Goal: Task Accomplishment & Management: Complete application form

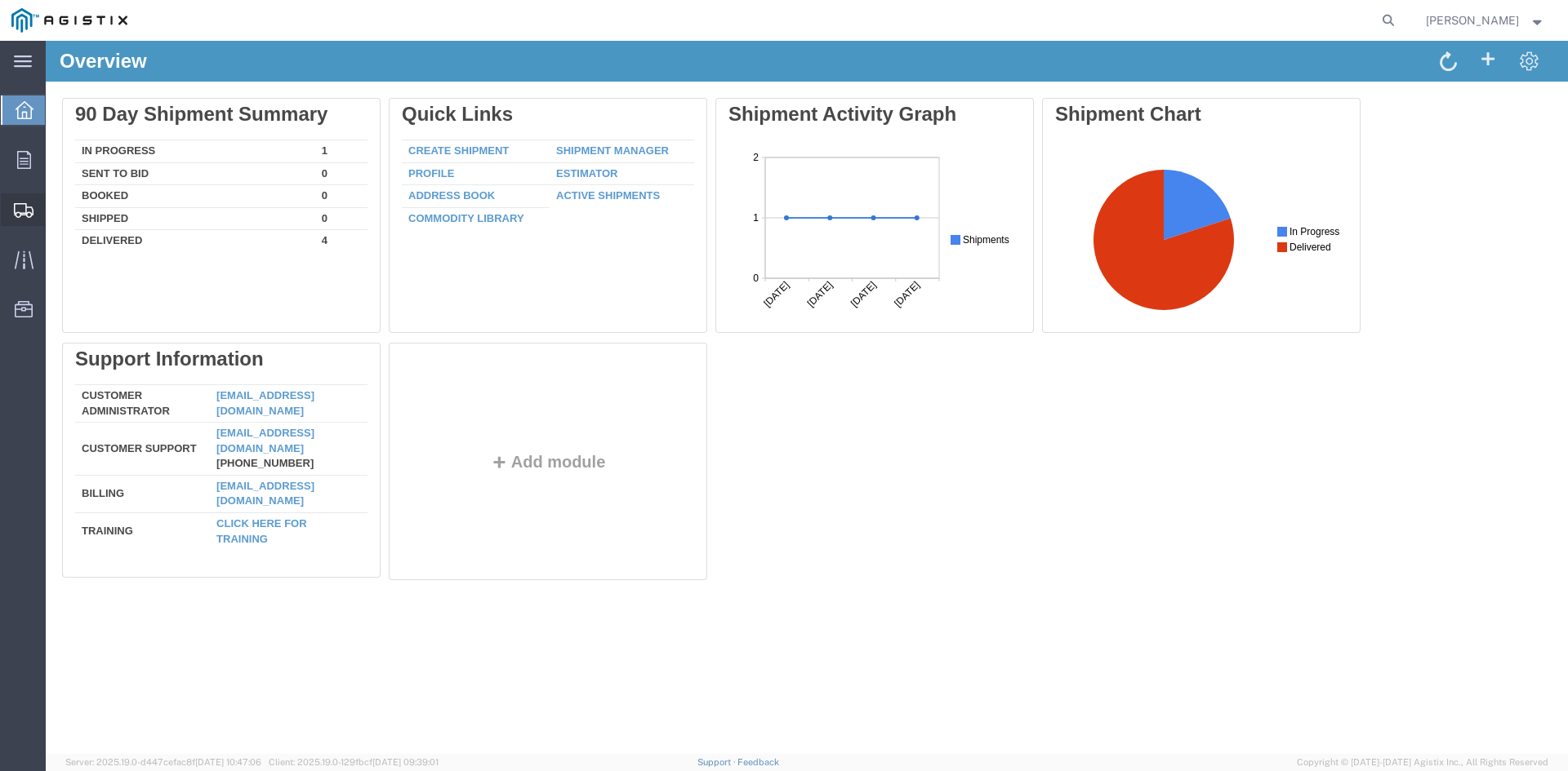
click at [0, 0] on span "Create Shipment" at bounding box center [0, 0] width 0 height 0
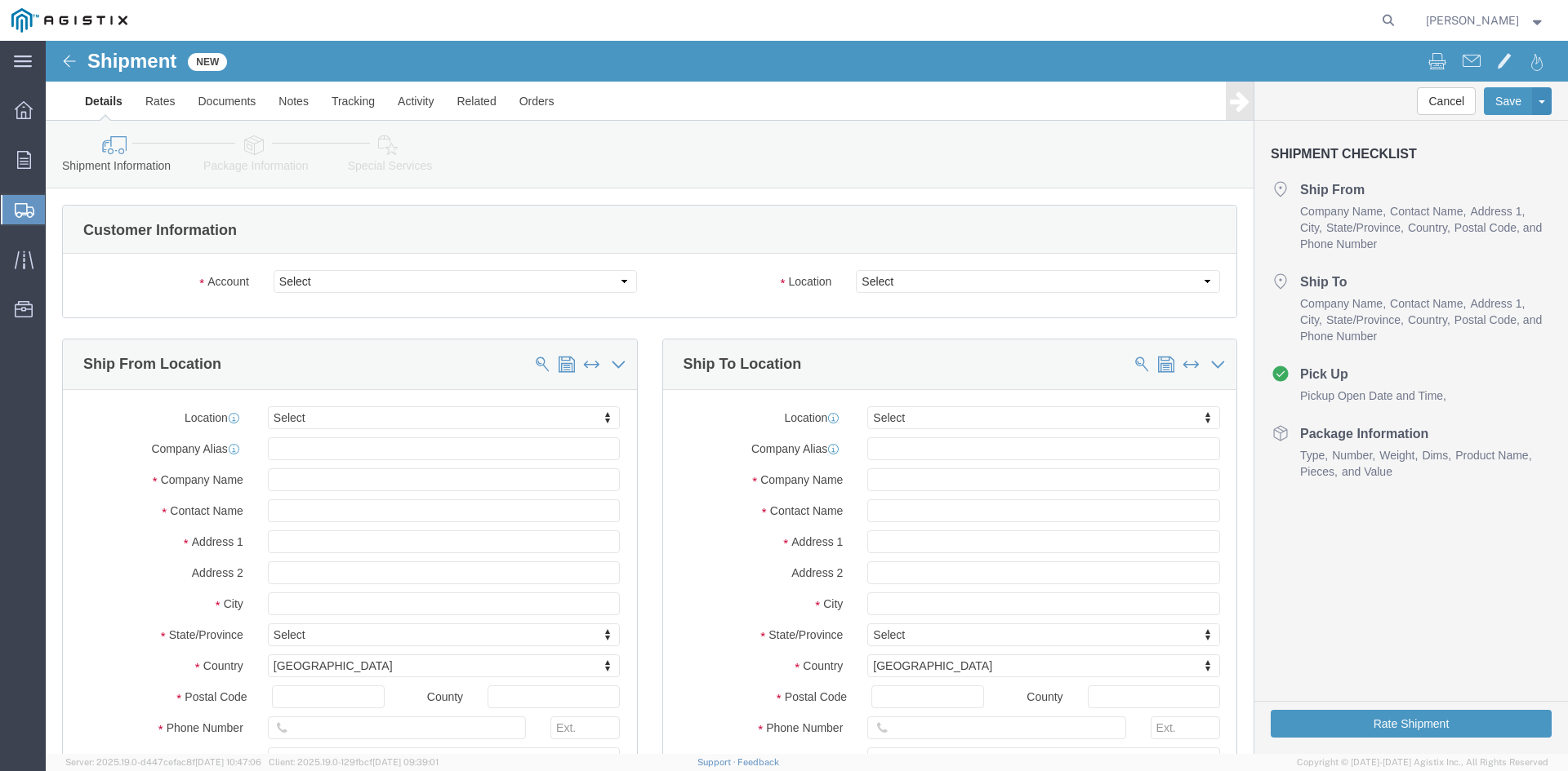
select select
click select "Select PG&E Universal Rectifiers Inc"
select select "9596"
click select "Select PG&E Universal Rectifiers Inc"
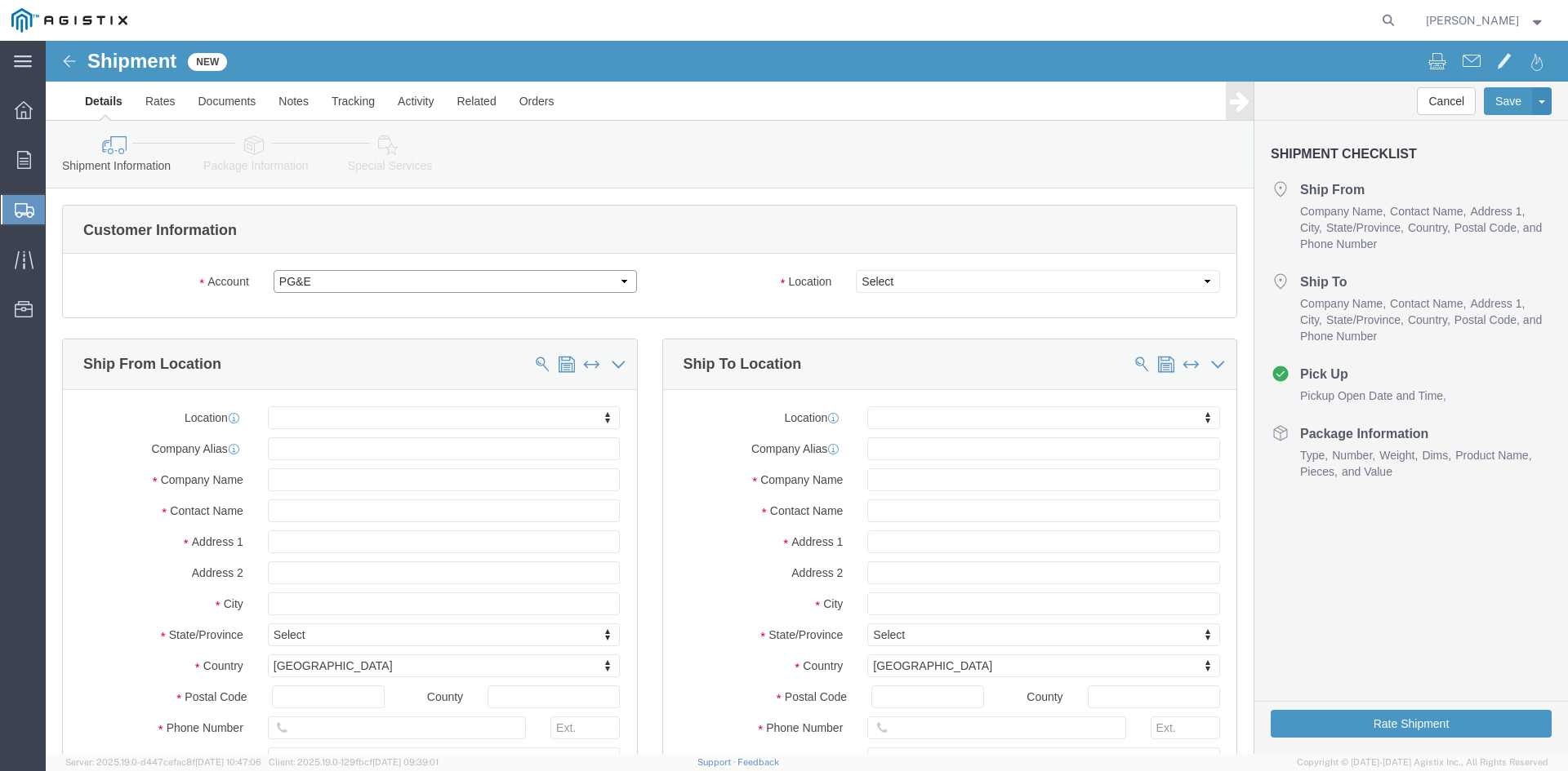
select select "PURCHORD"
select select
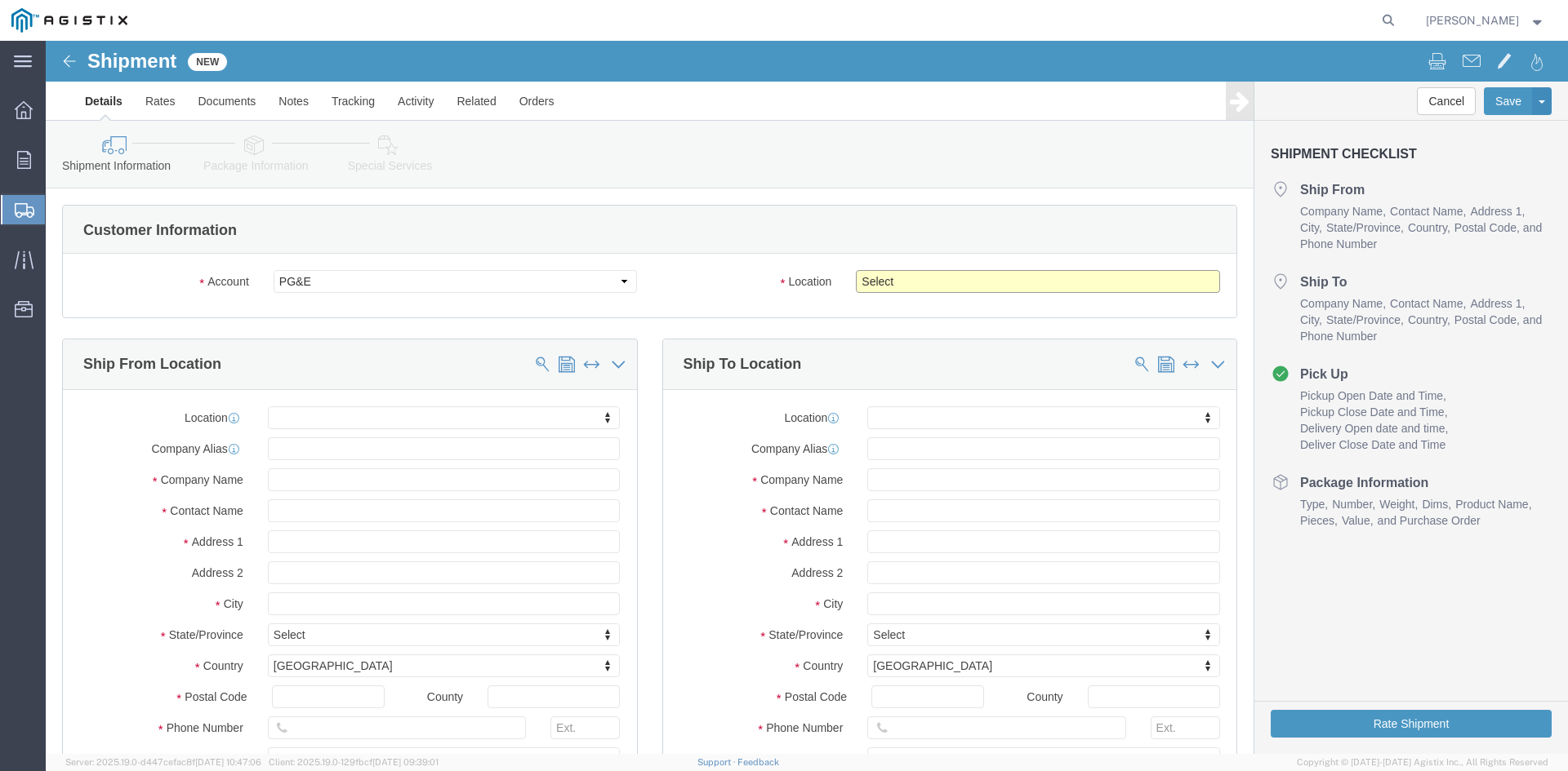
click select "Select All Others Fremont DC Fresno DC Wheatland DC"
select select "23082"
click select "Select All Others Fremont DC Fresno DC Wheatland DC"
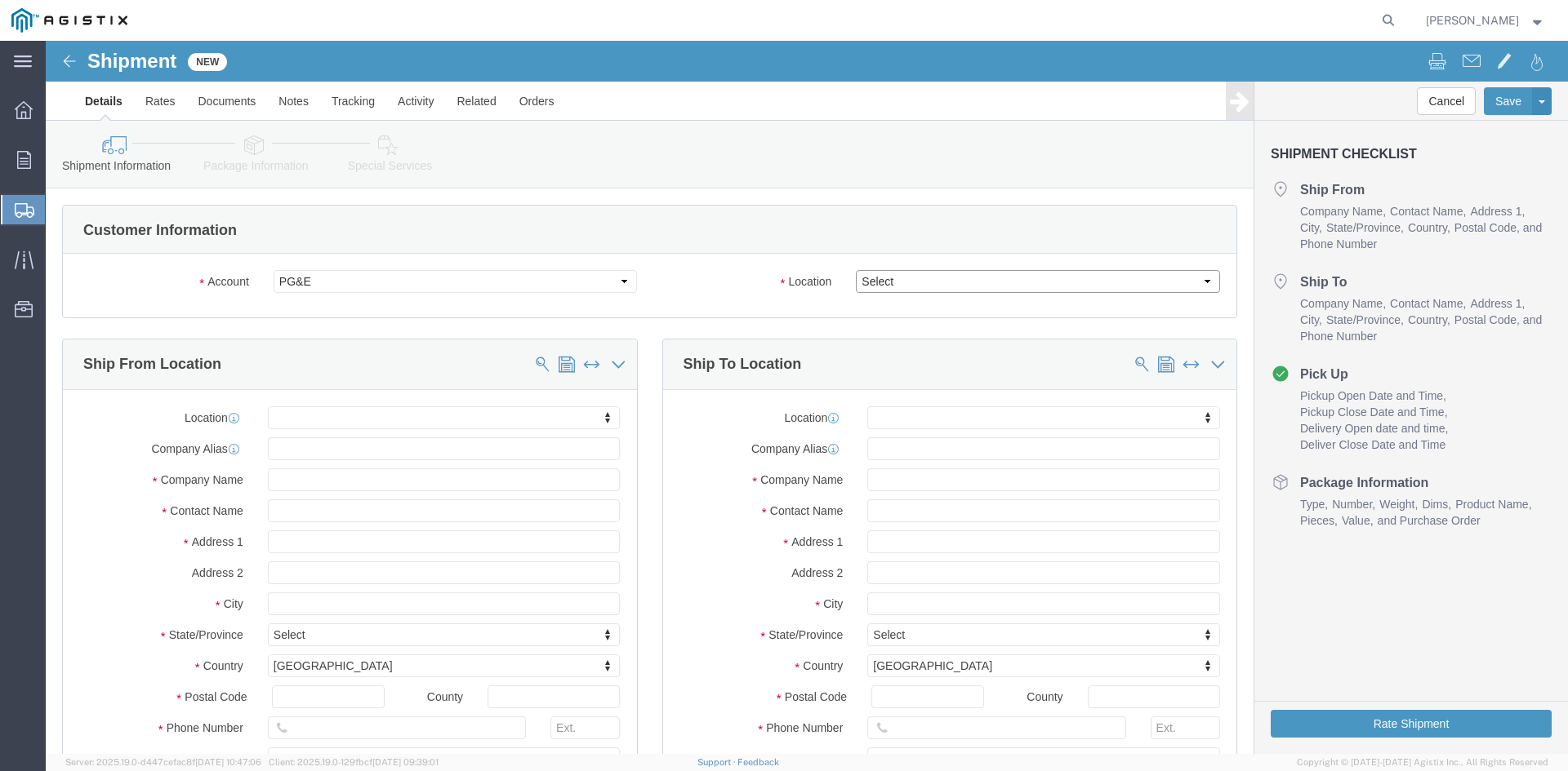
click select "Select All Others Fremont DC Fresno DC Wheatland DC"
select select "23082"
click select "Select All Others Fremont DC Fresno DC Wheatland DC"
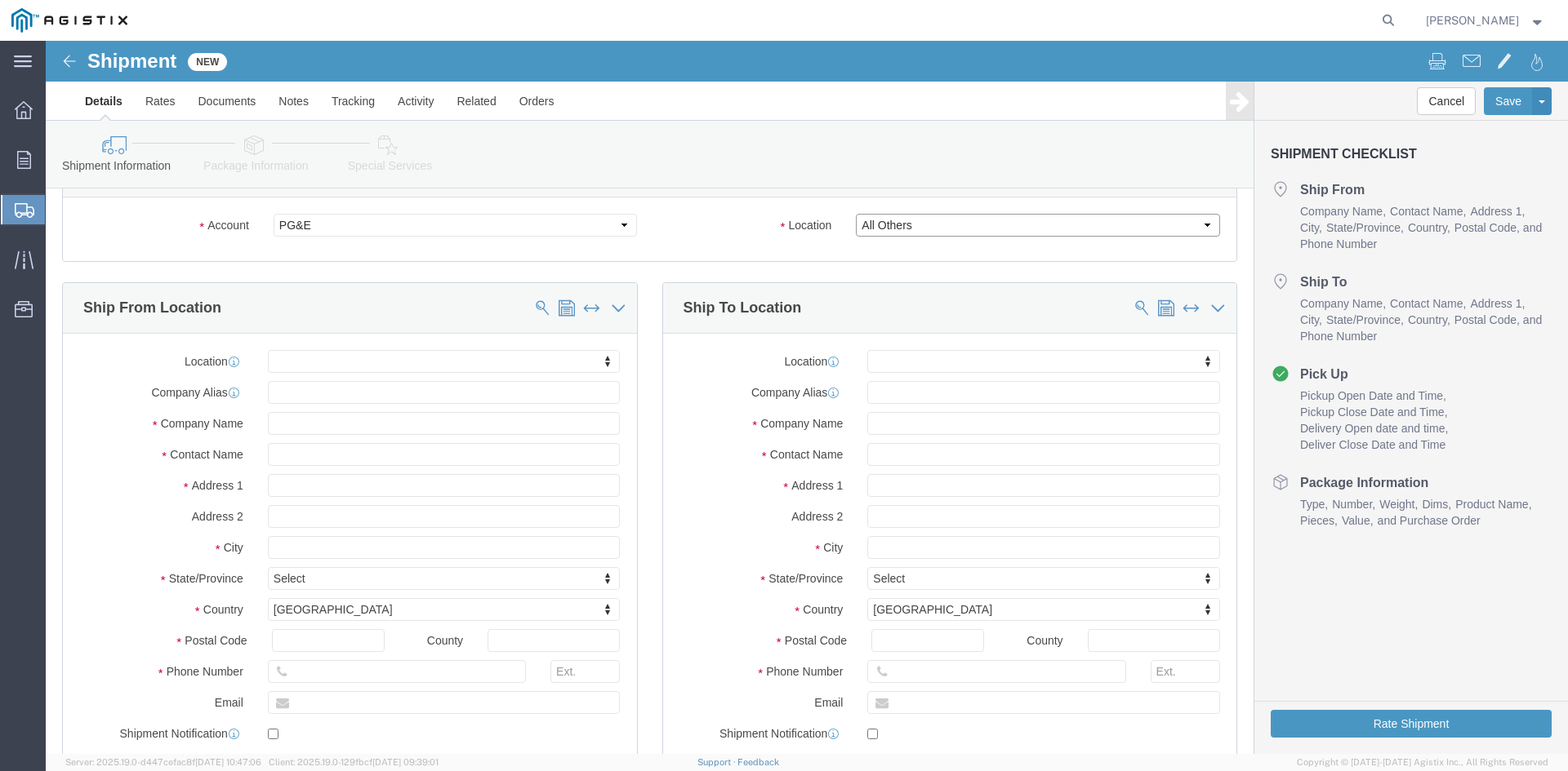
scroll to position [82, 0]
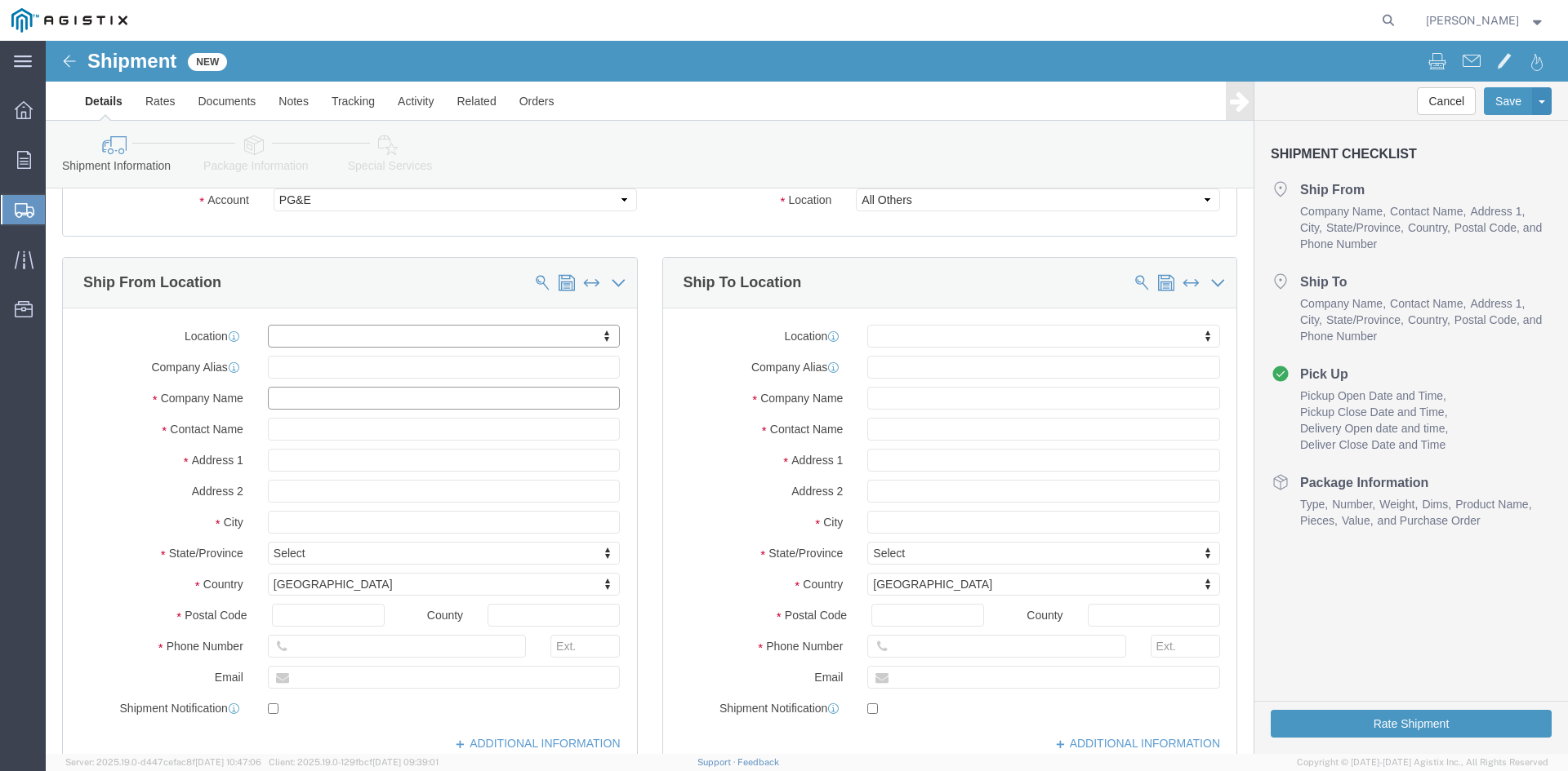
click input "text"
type input "Universal Rectifiers, Inc."
click input "text"
type input "Elaina Navarro"
click div "Location My Profile Location (OBSOLETE) BURNEY SC - GC TRAILER (OBSOLETE) BURNE…"
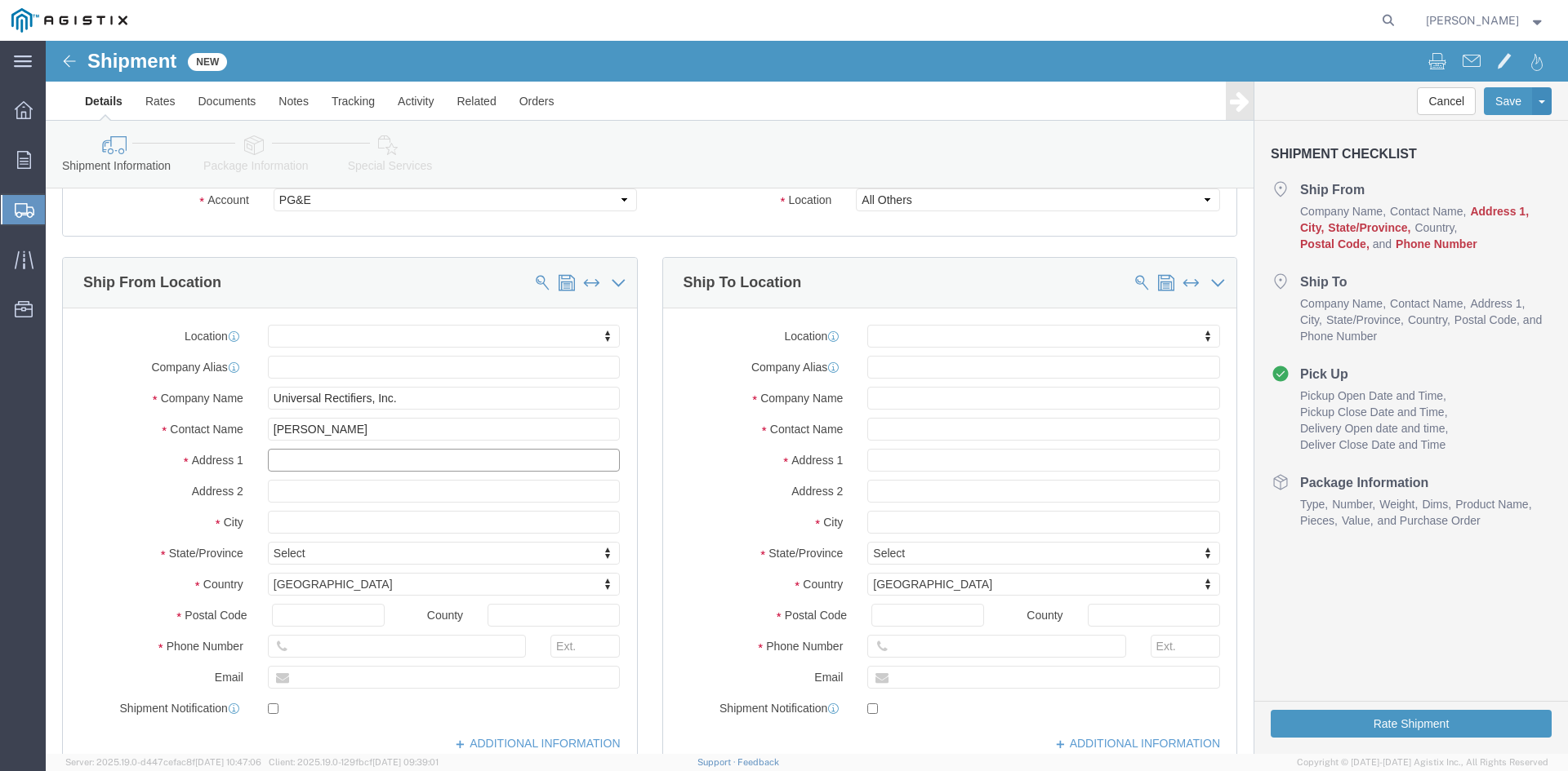
click input "text"
type input "5702 Williams School Road"
select select
click input "text"
type input "Needville"
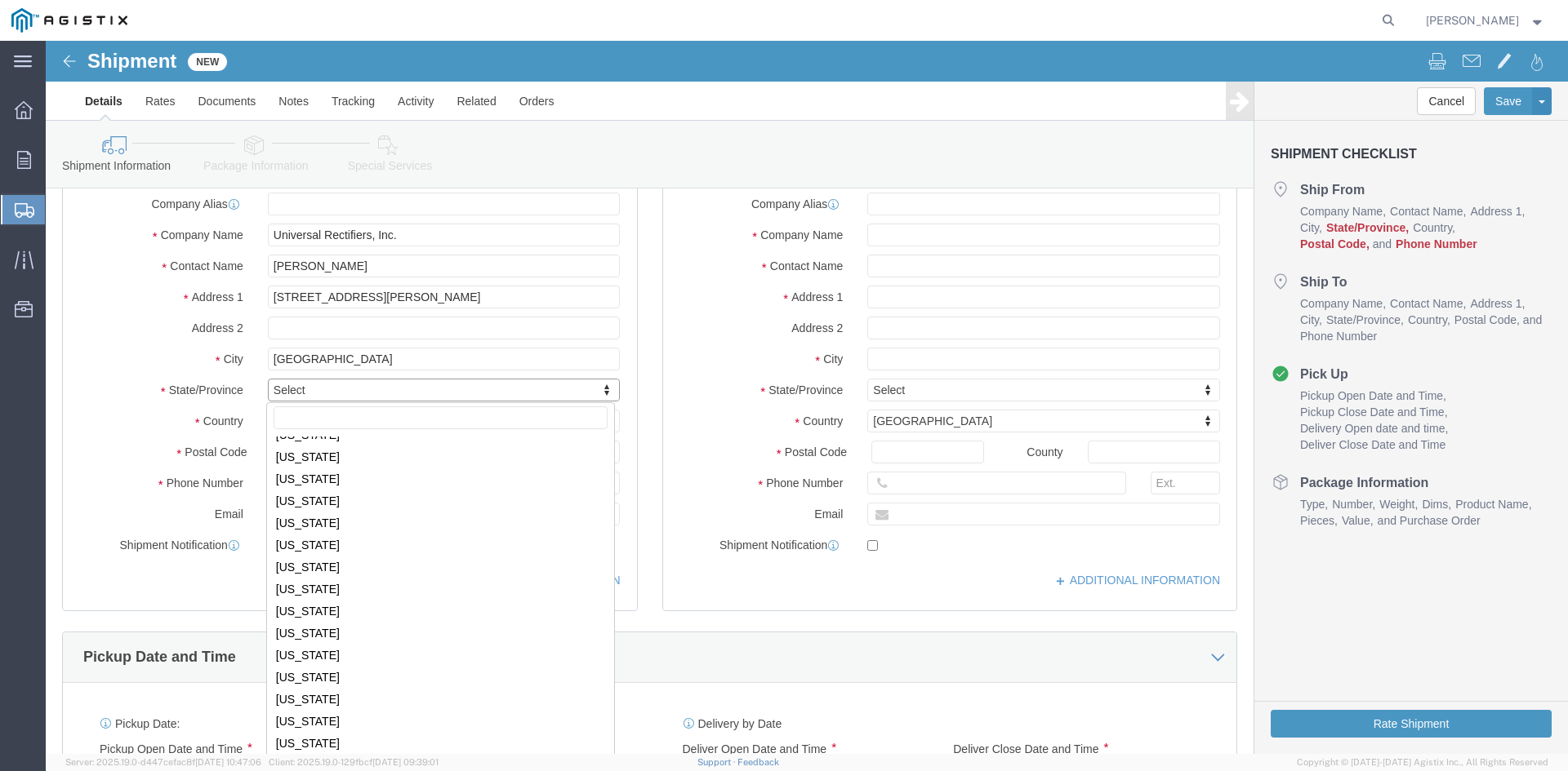
scroll to position [836, 0]
select select
select select "TX"
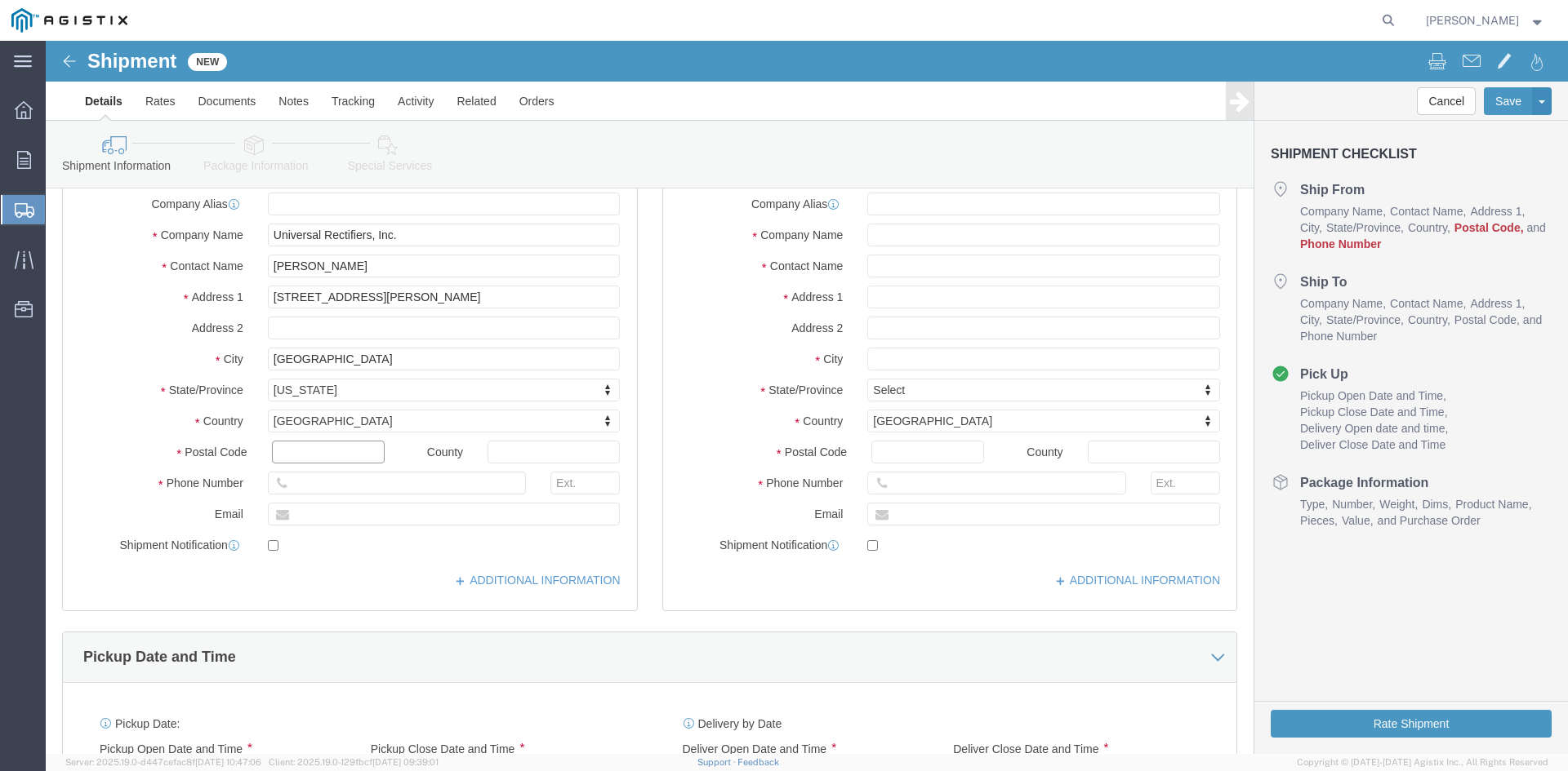
click input "text"
type input "77461"
select select
click input "text"
type input "2813428471"
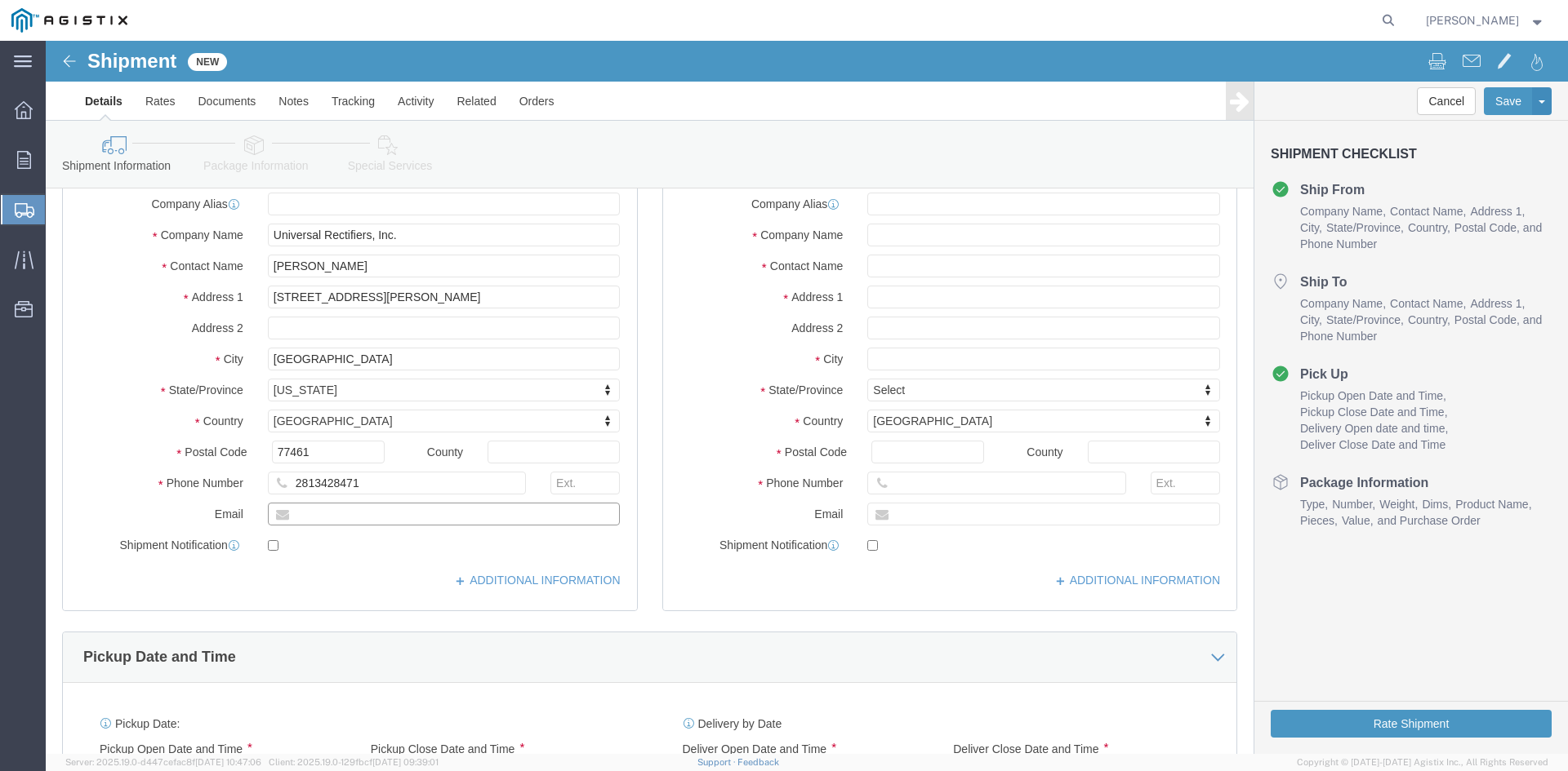
click input "text"
type input "shipping@universalrectifiers.com"
checkbox input "true"
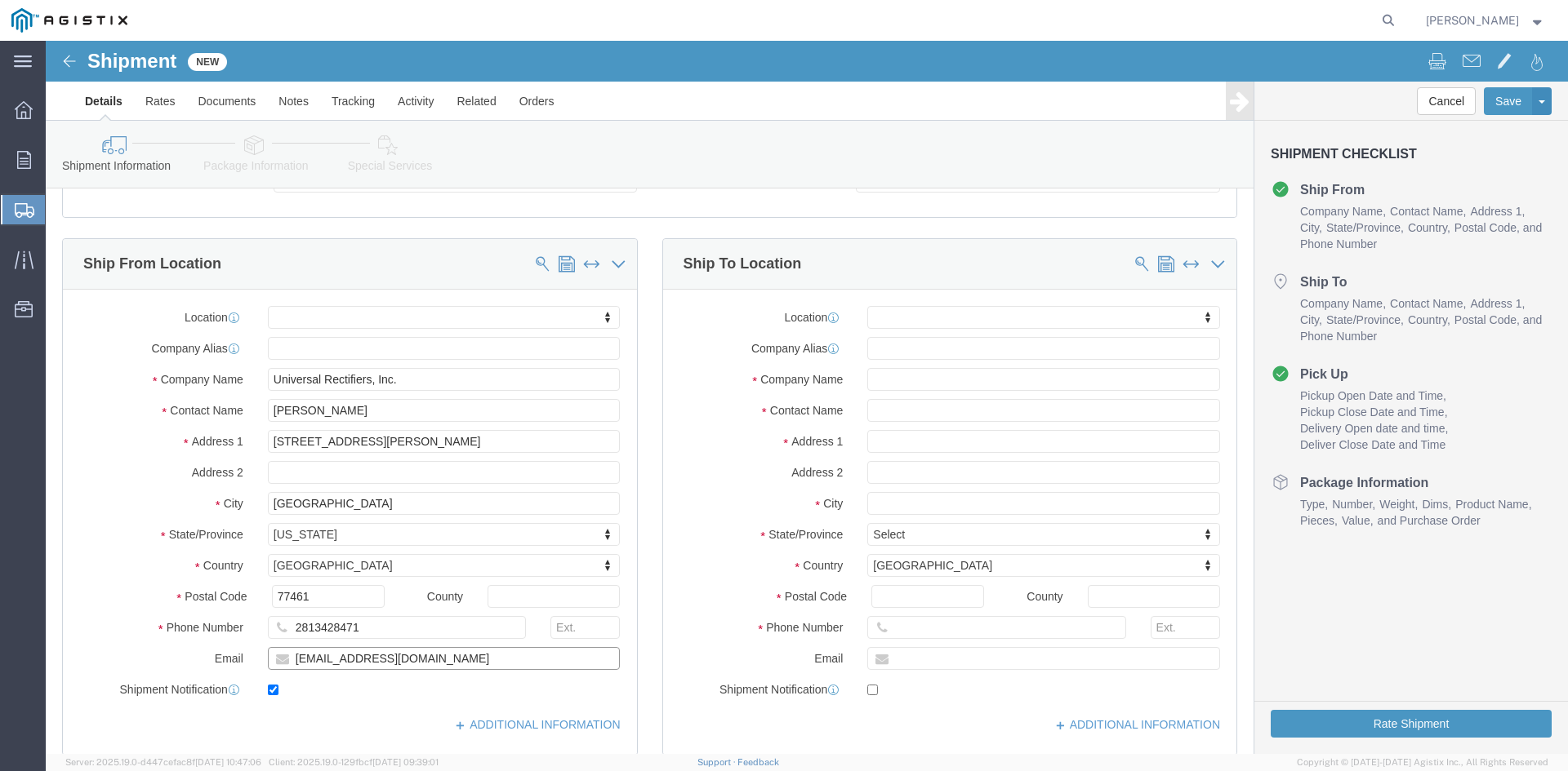
scroll to position [82, 0]
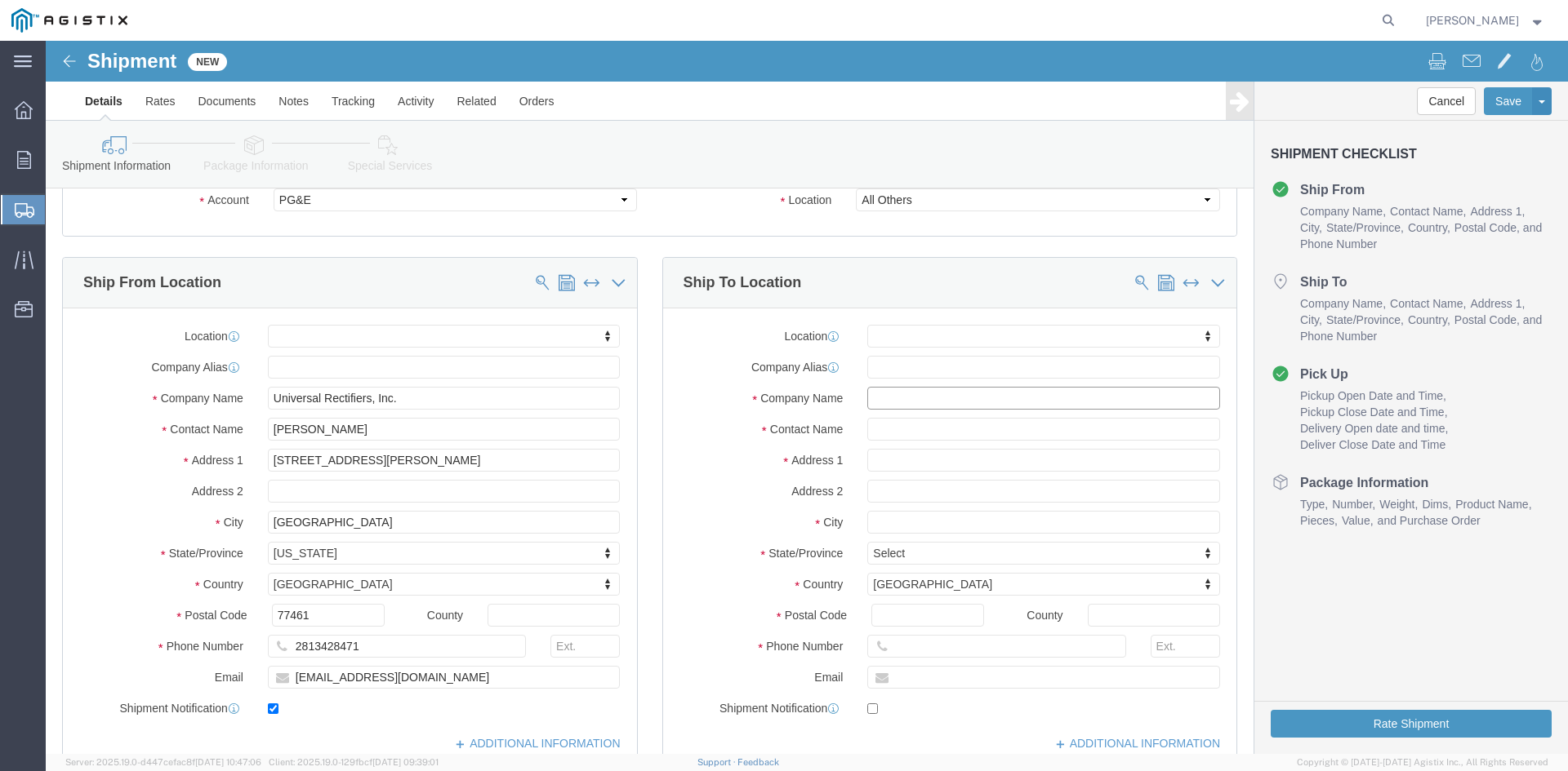
click input "text"
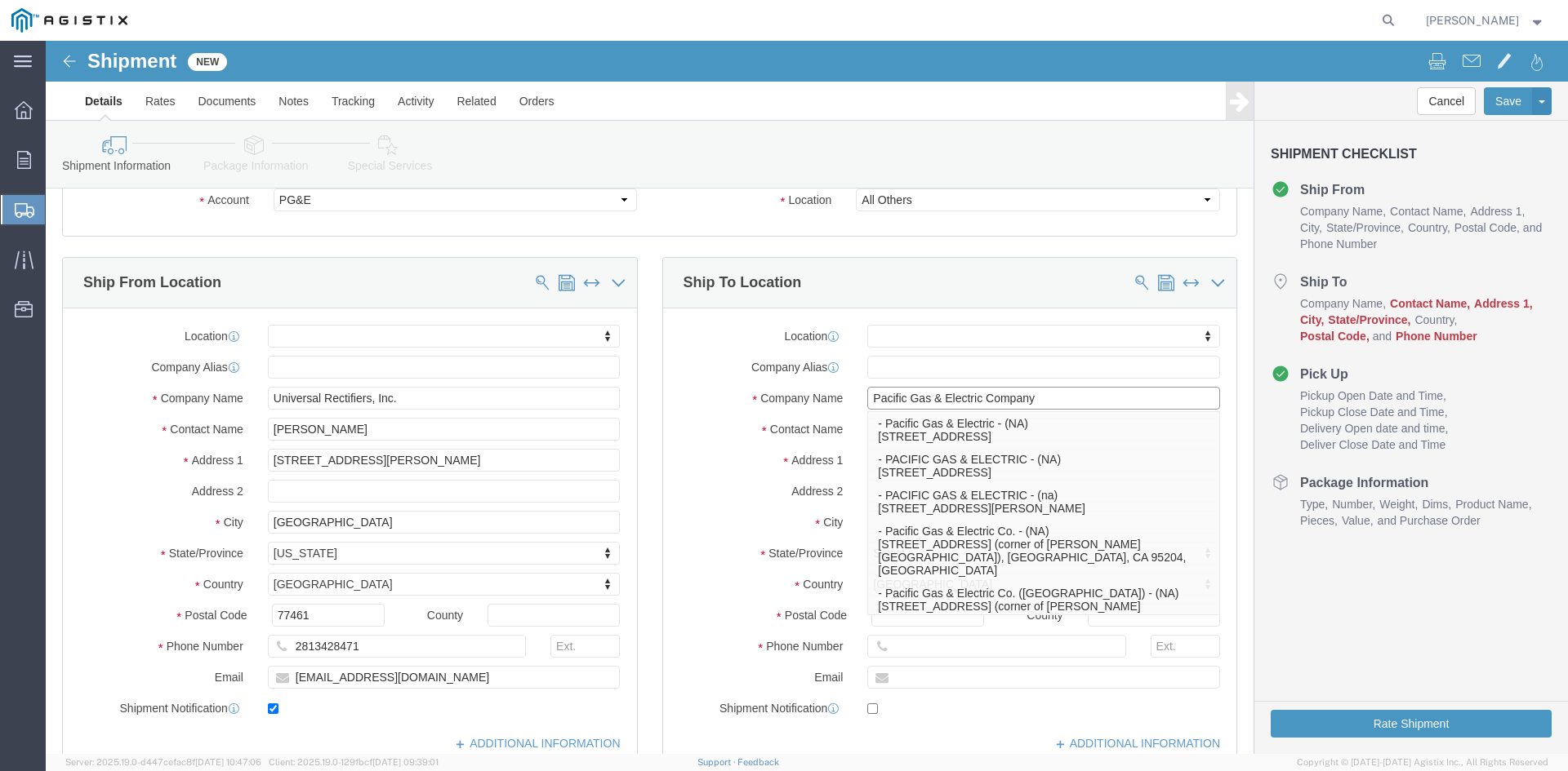
type input "Pacific Gas & Electric Company"
click label "Company Name"
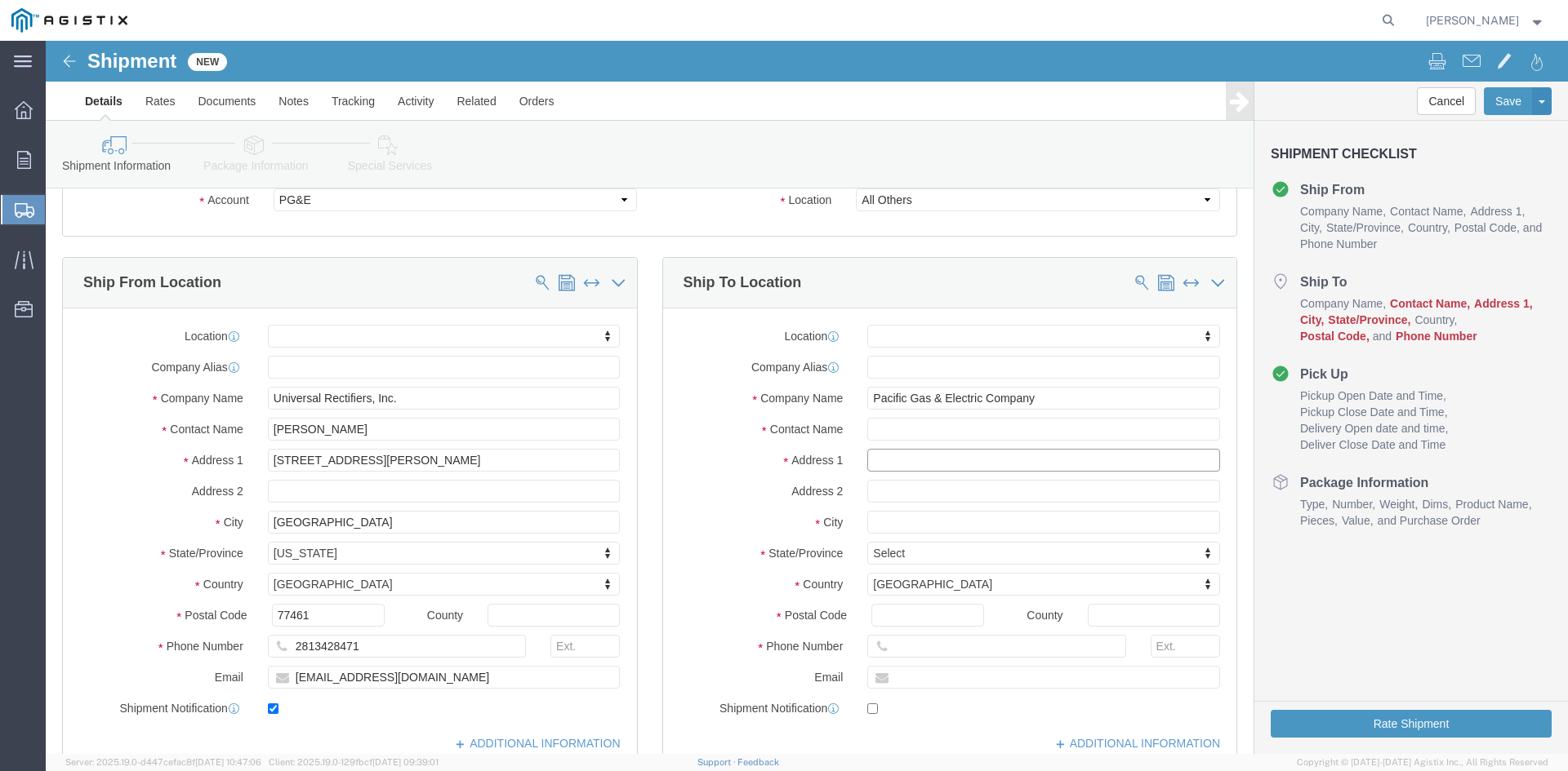
click input "text"
type input "42105 Boyce Road"
select select
click input "text"
type input "F"
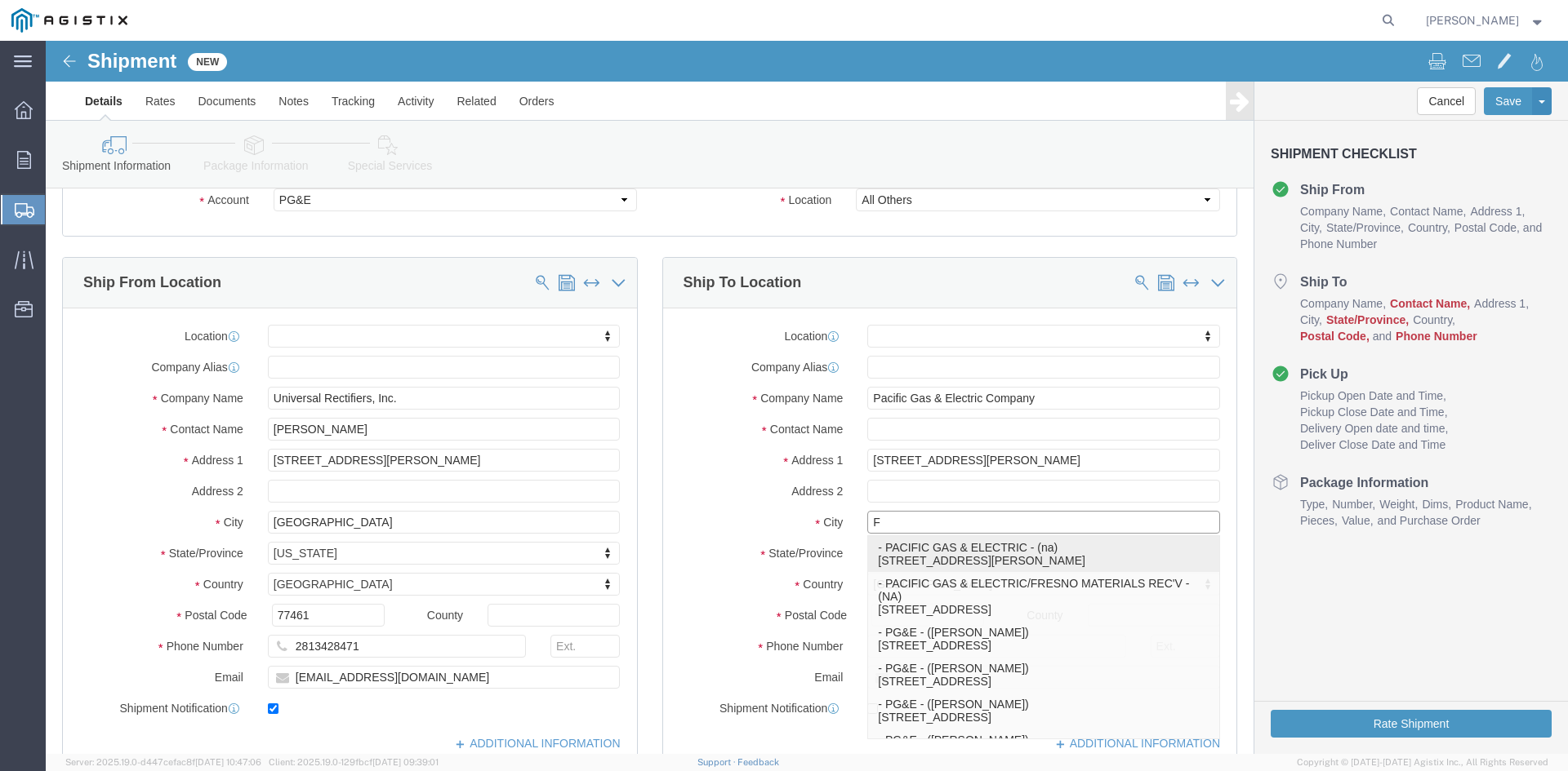
click p "- PACIFIC GAS & ELECTRIC - (na) 42105 BOYCE ROAD, FREMONT, CA 94538, US"
select select
type input "PACIFIC GAS & ELECTRIC"
type input "na"
type input "42105 BOYCE ROAD"
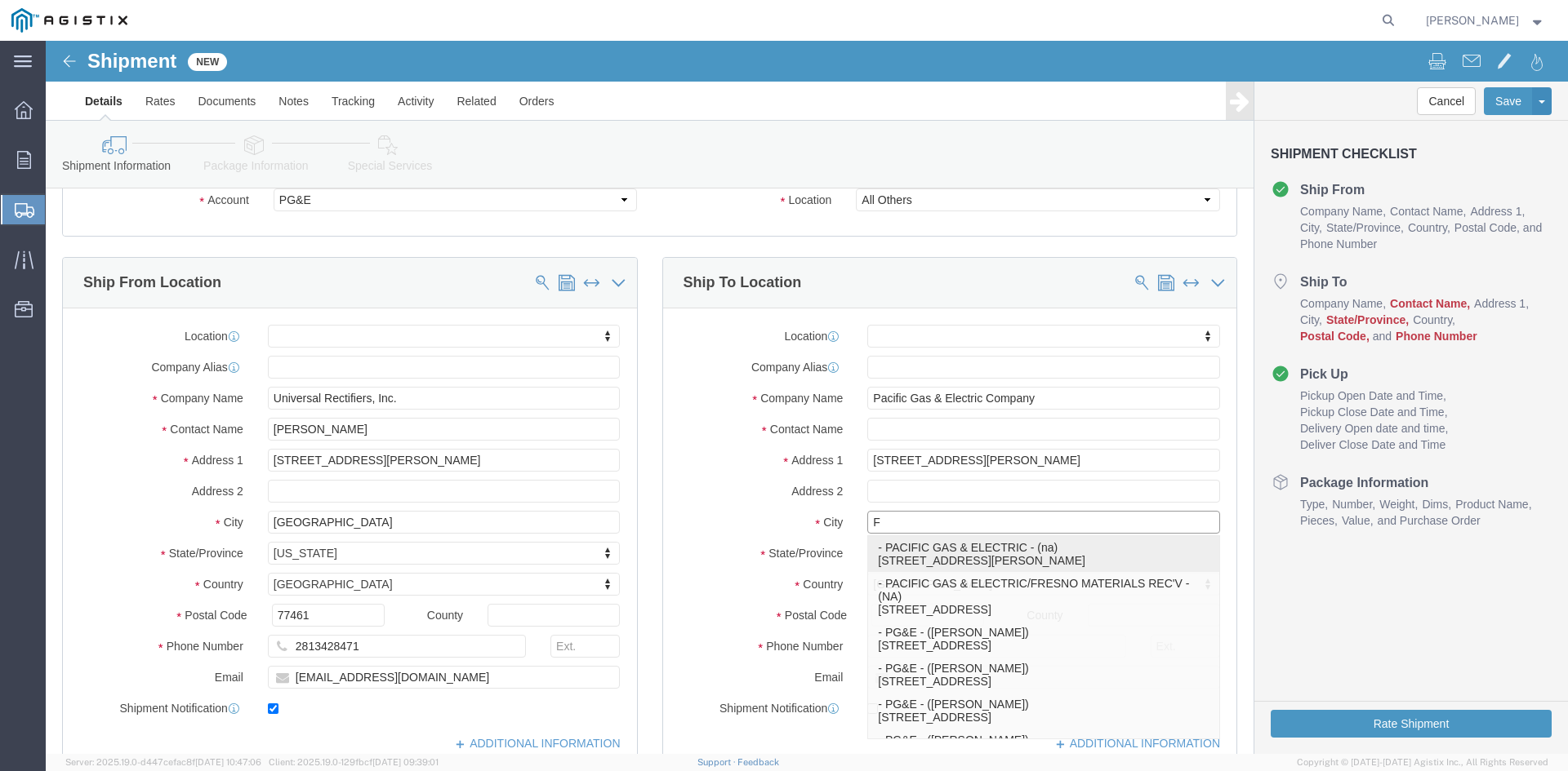
type input "FREMONT"
type input "94538"
type input "555-555-5555"
select select "CA"
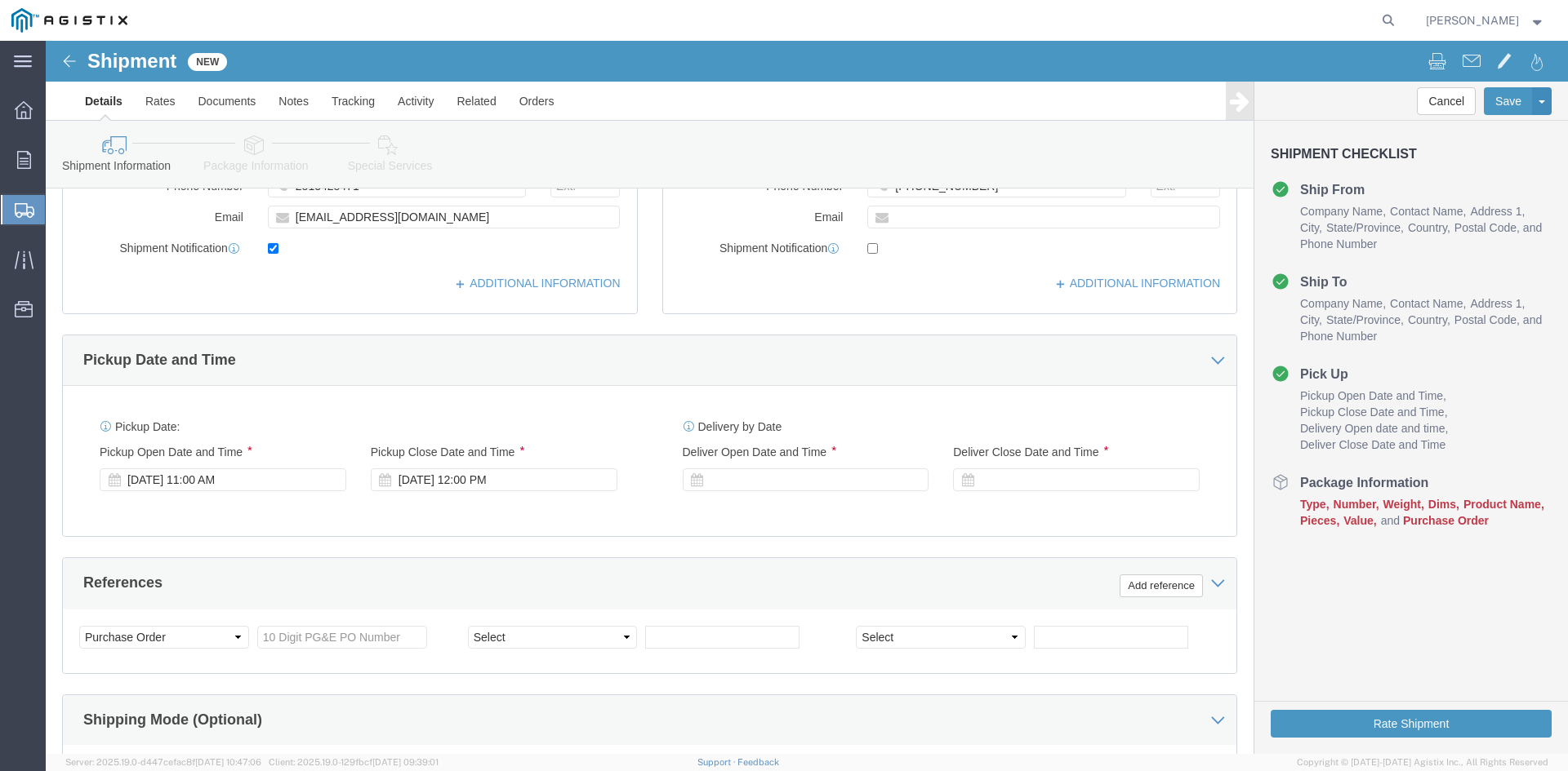
scroll to position [572, 0]
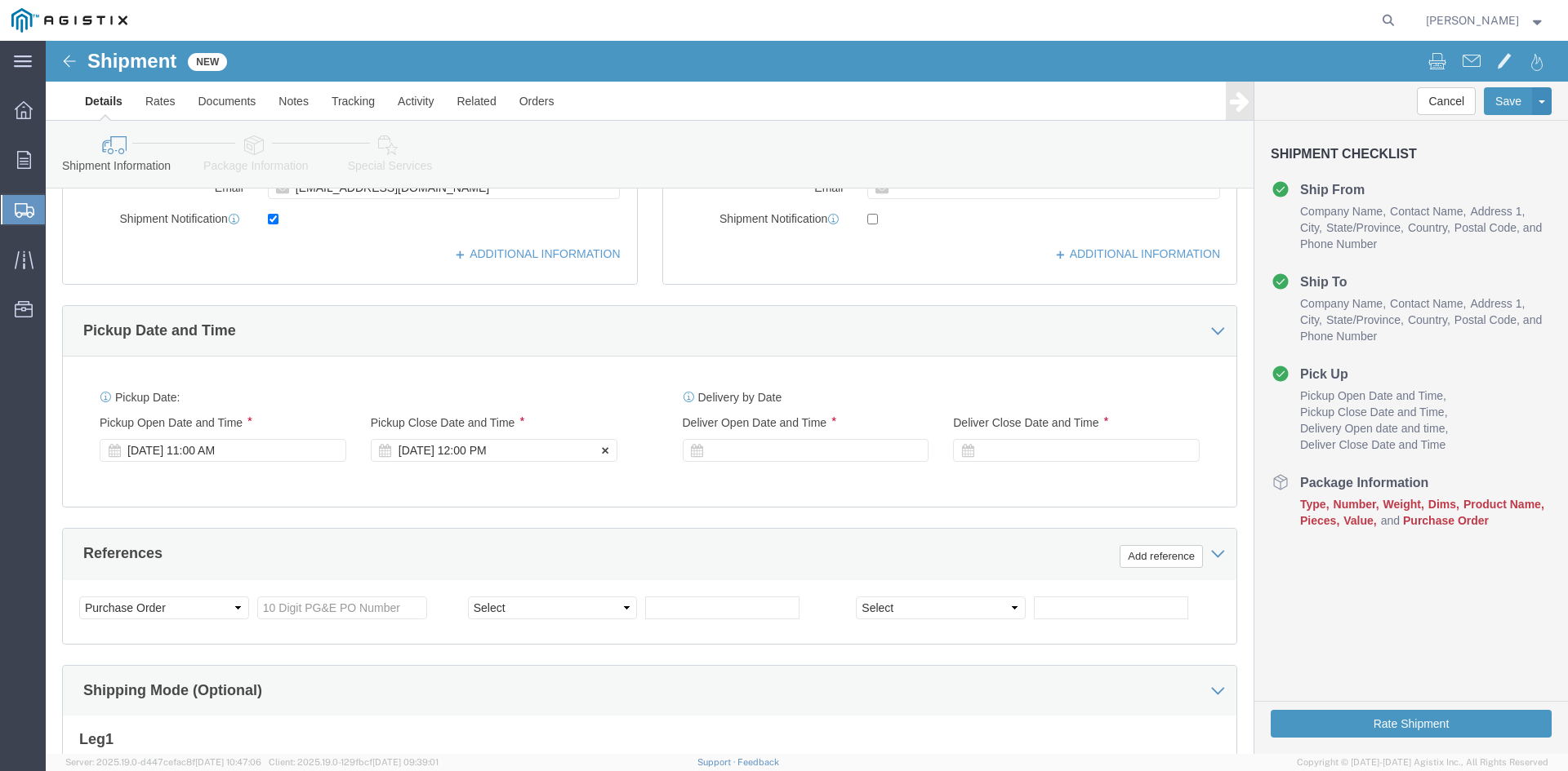
type input "FREMONT"
select select
click div "Sep 18 2025 12:00 PM"
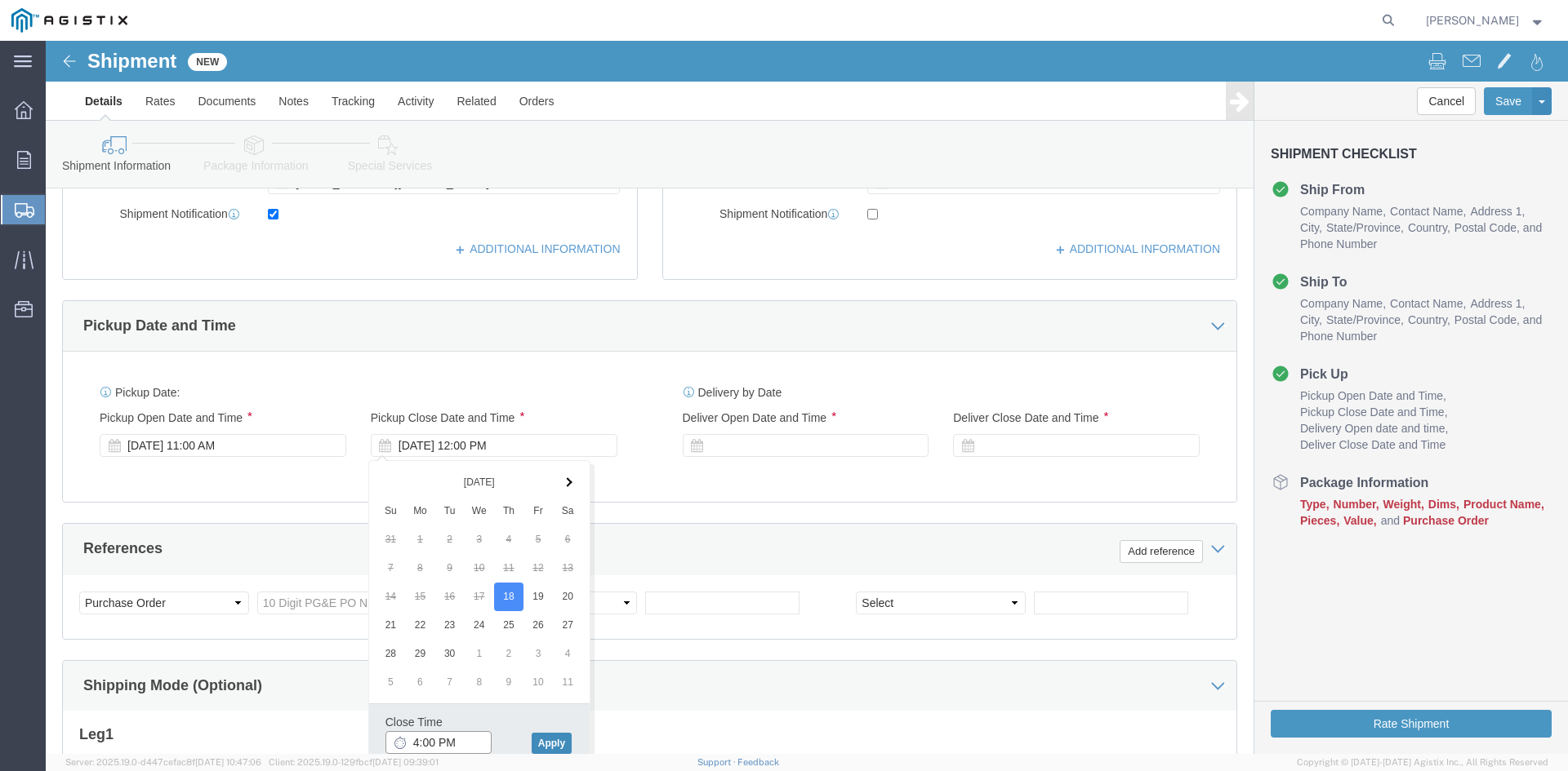
type input "4:00 PM"
click button "Apply"
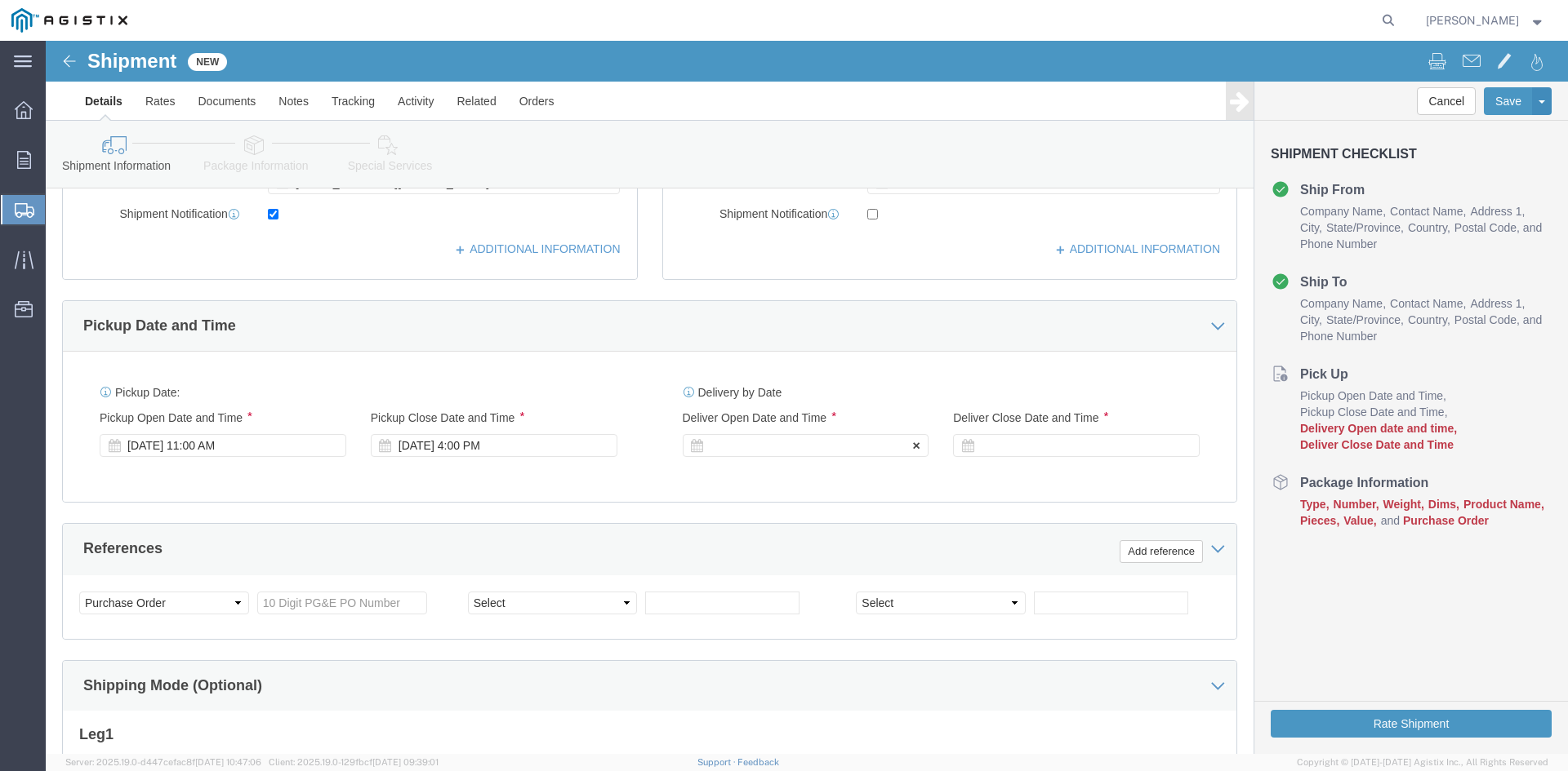
click div
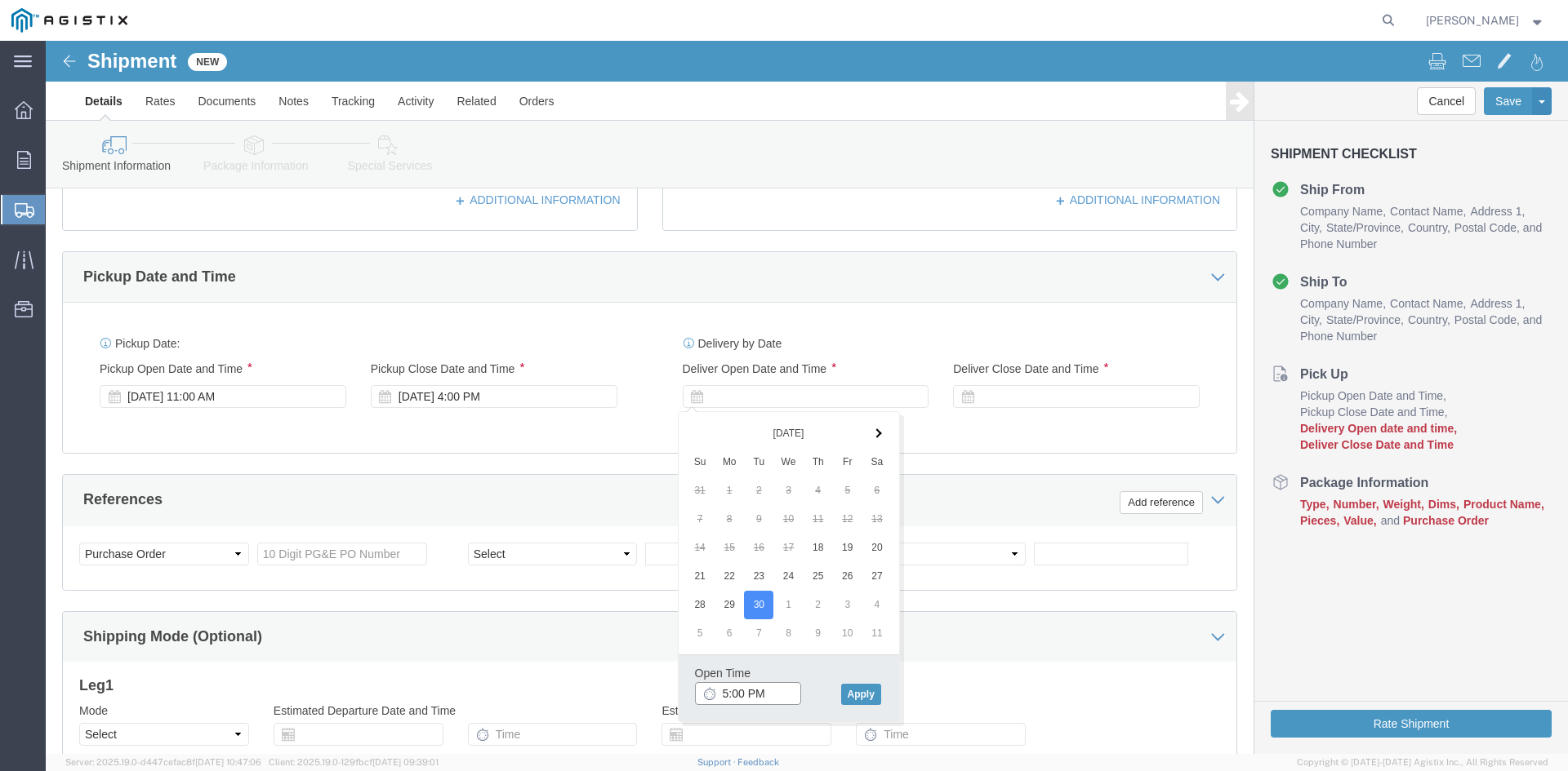
scroll to position [651, 0]
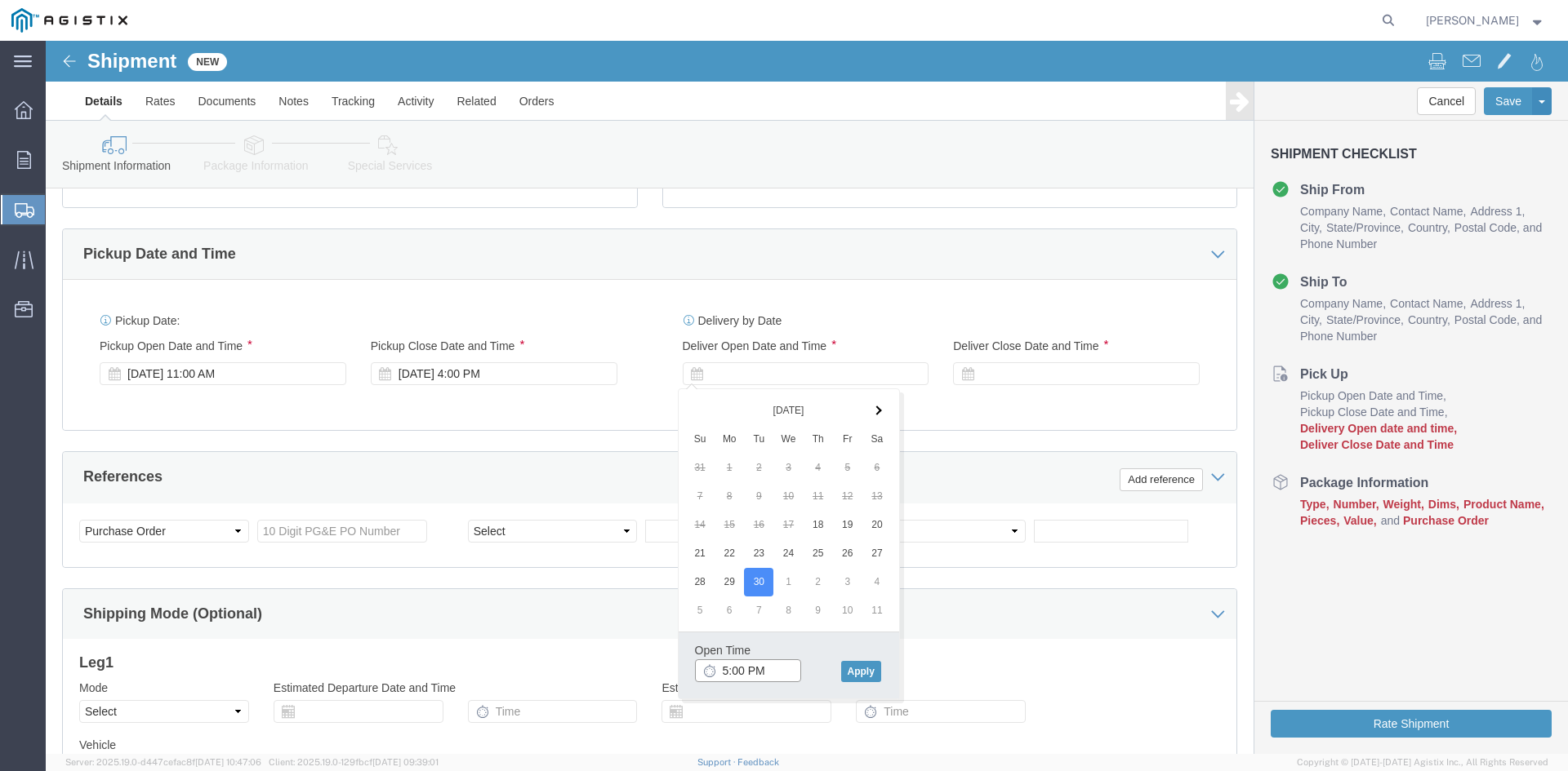
drag, startPoint x: 726, startPoint y: 701, endPoint x: 621, endPoint y: 697, distance: 105.1
click body "Shipment New Details Rates Documents Notes Tracking Activity Related Orders Can…"
click input "5:00 PM"
type input "5"
type input "8:00 AM"
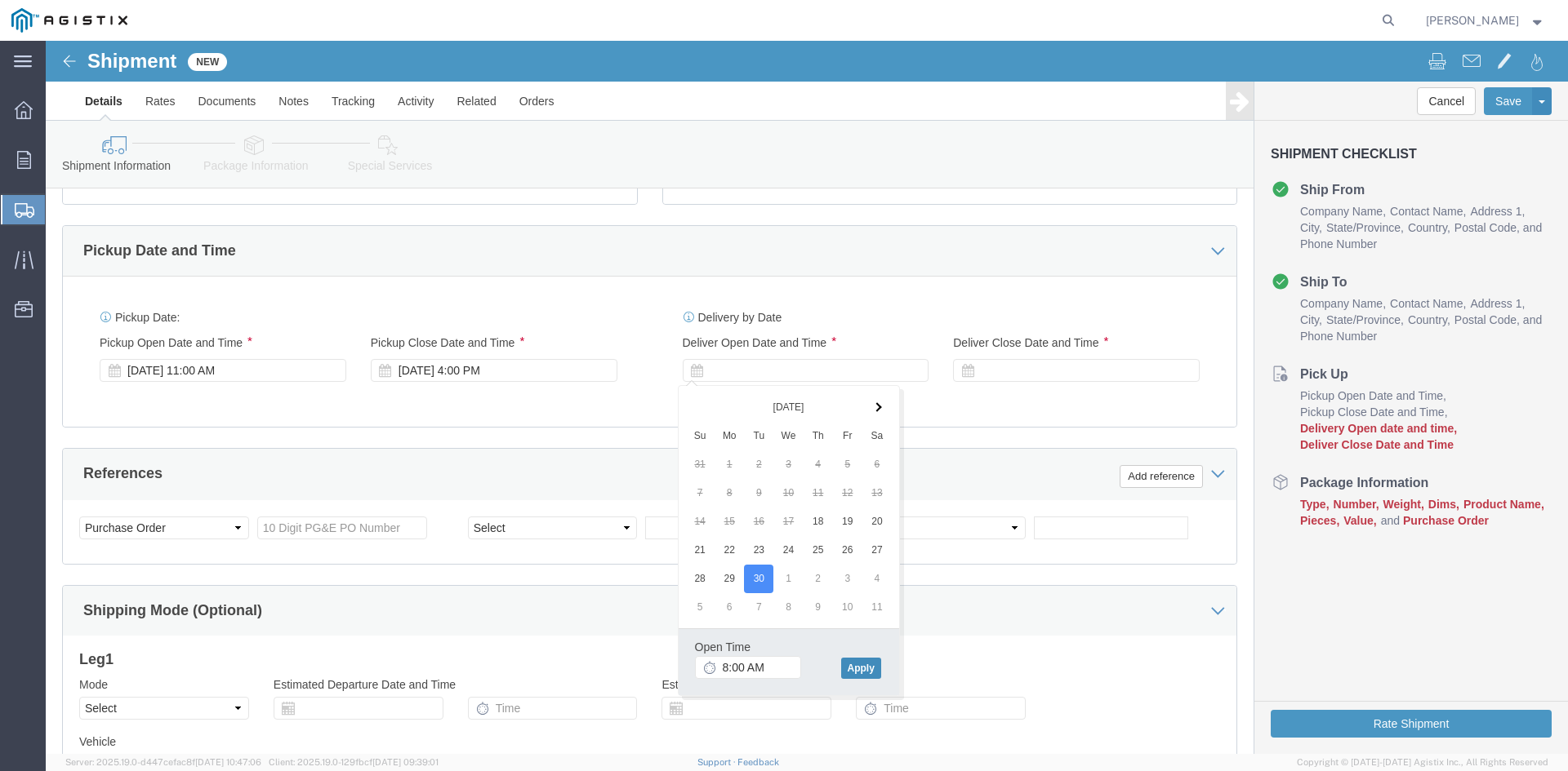
click button "Apply"
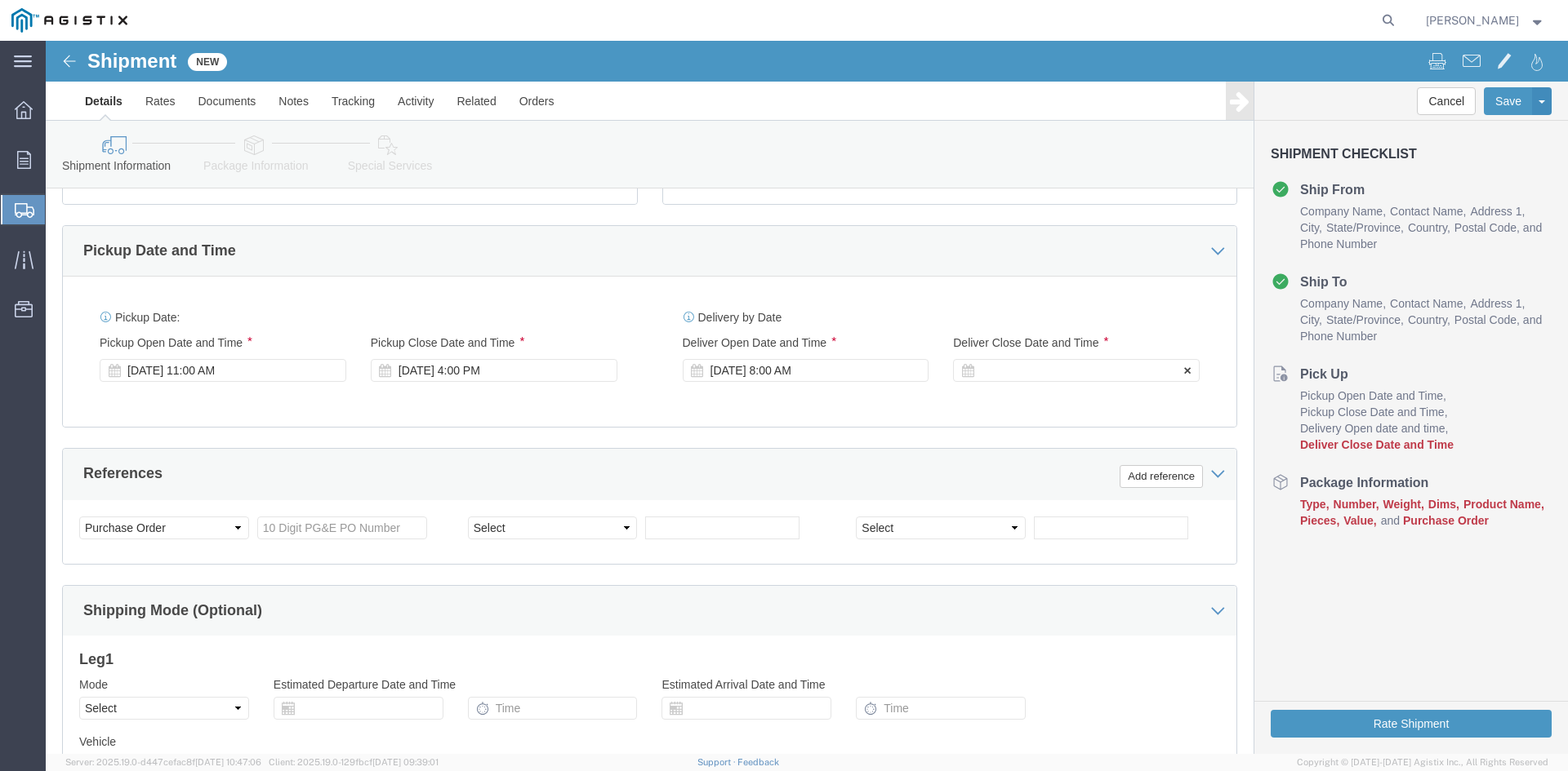
click div
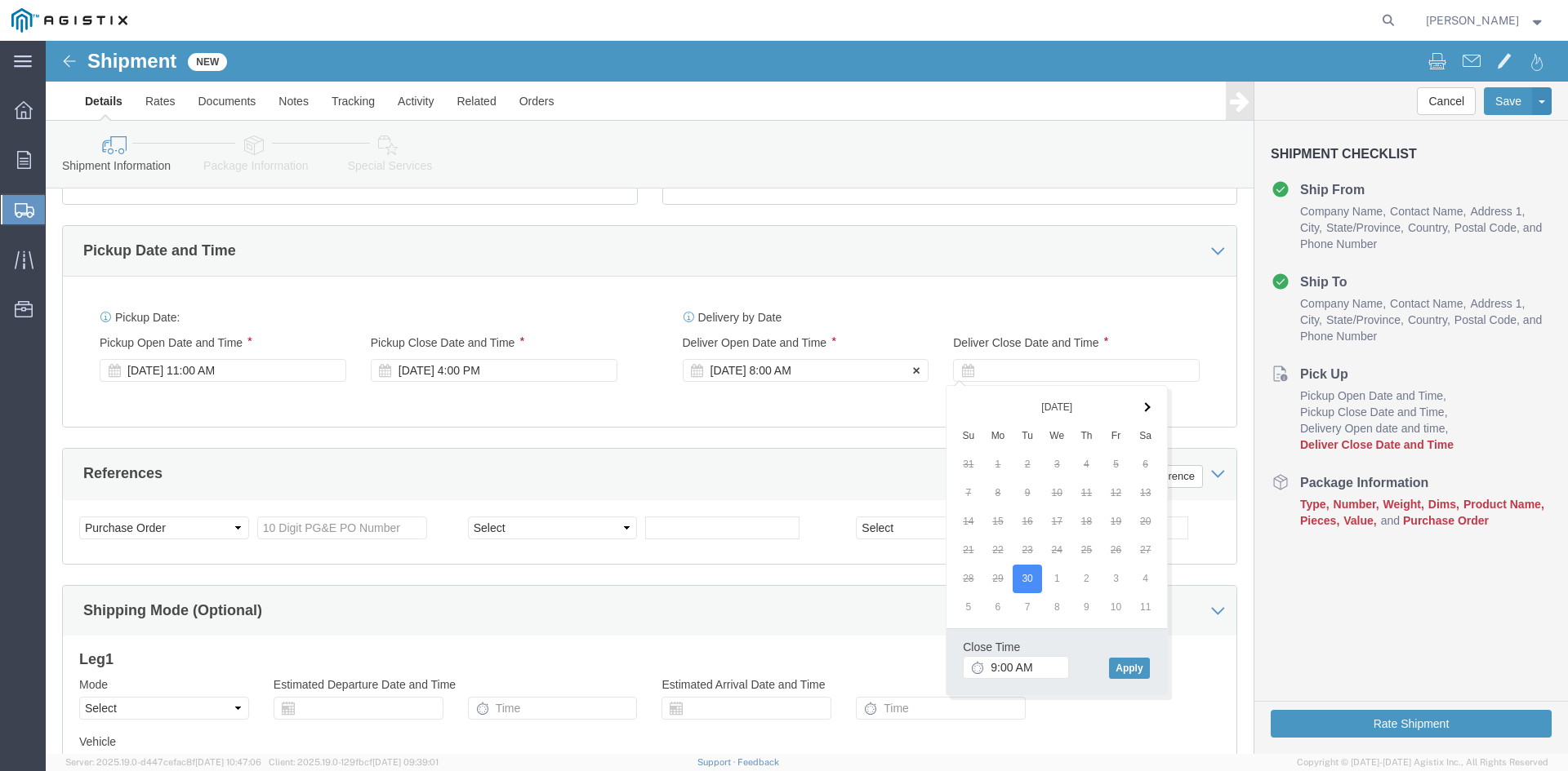
click div "Sep 30 2025 8:00 AM"
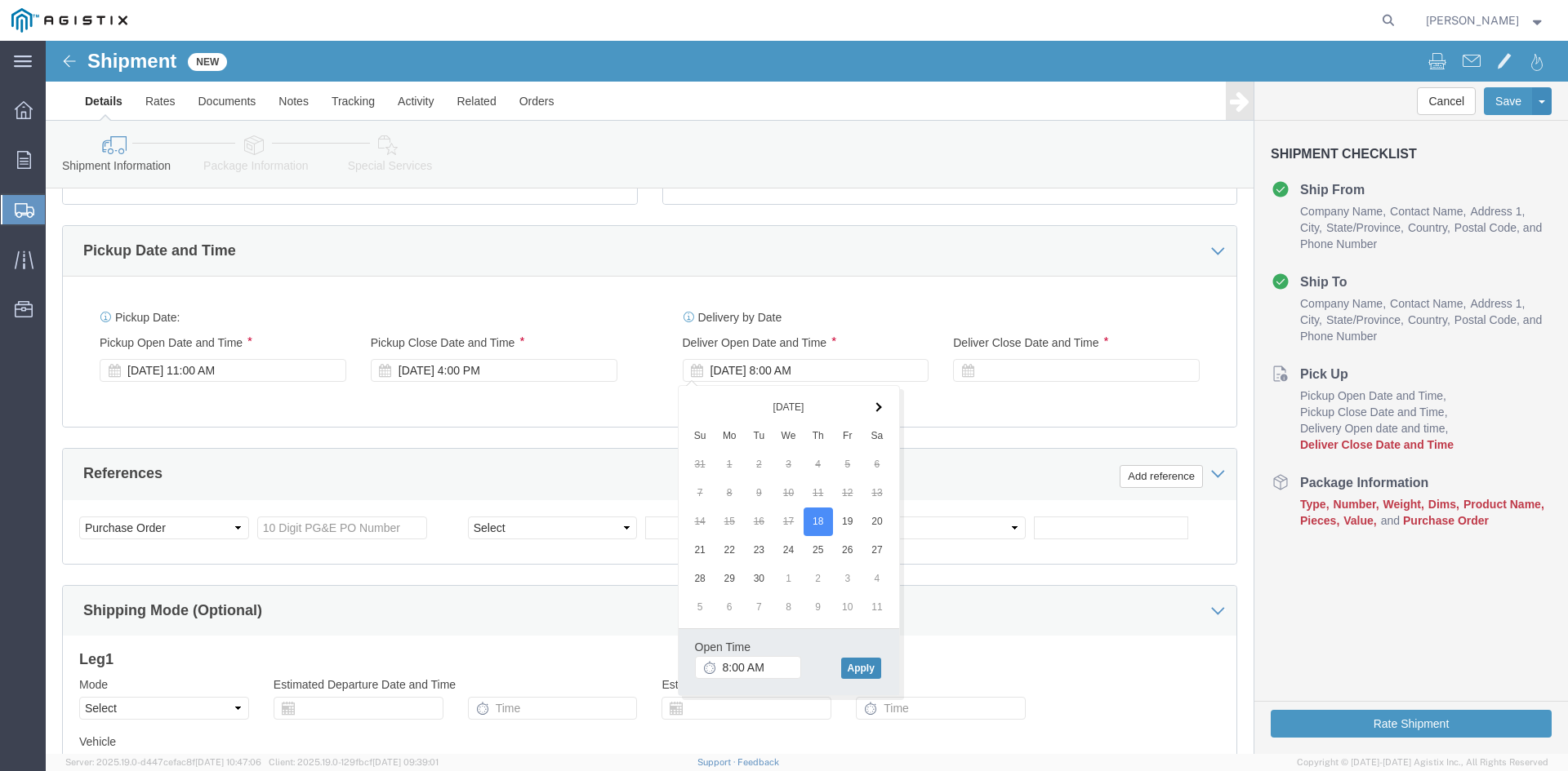
click button "Apply"
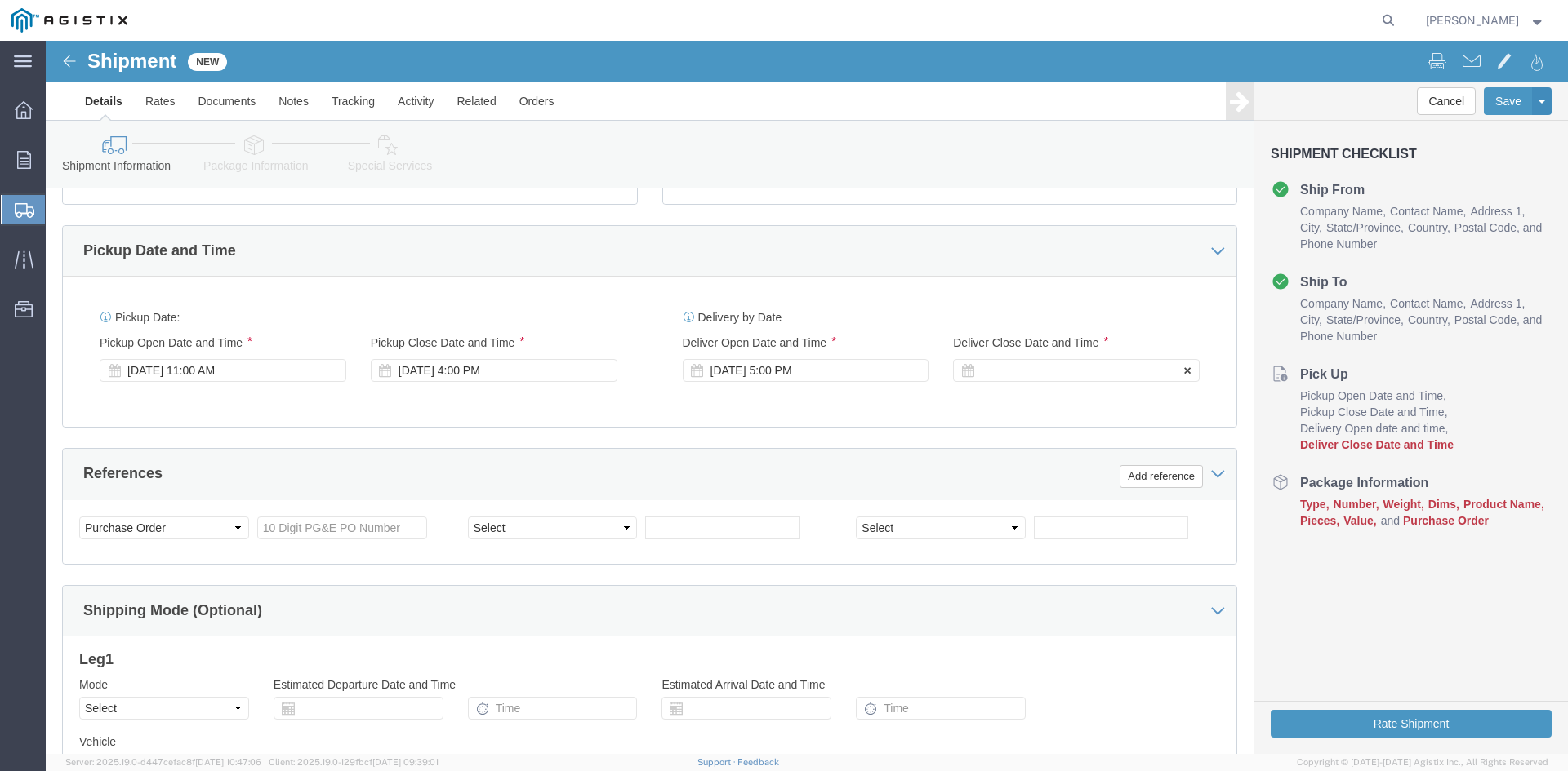
click div
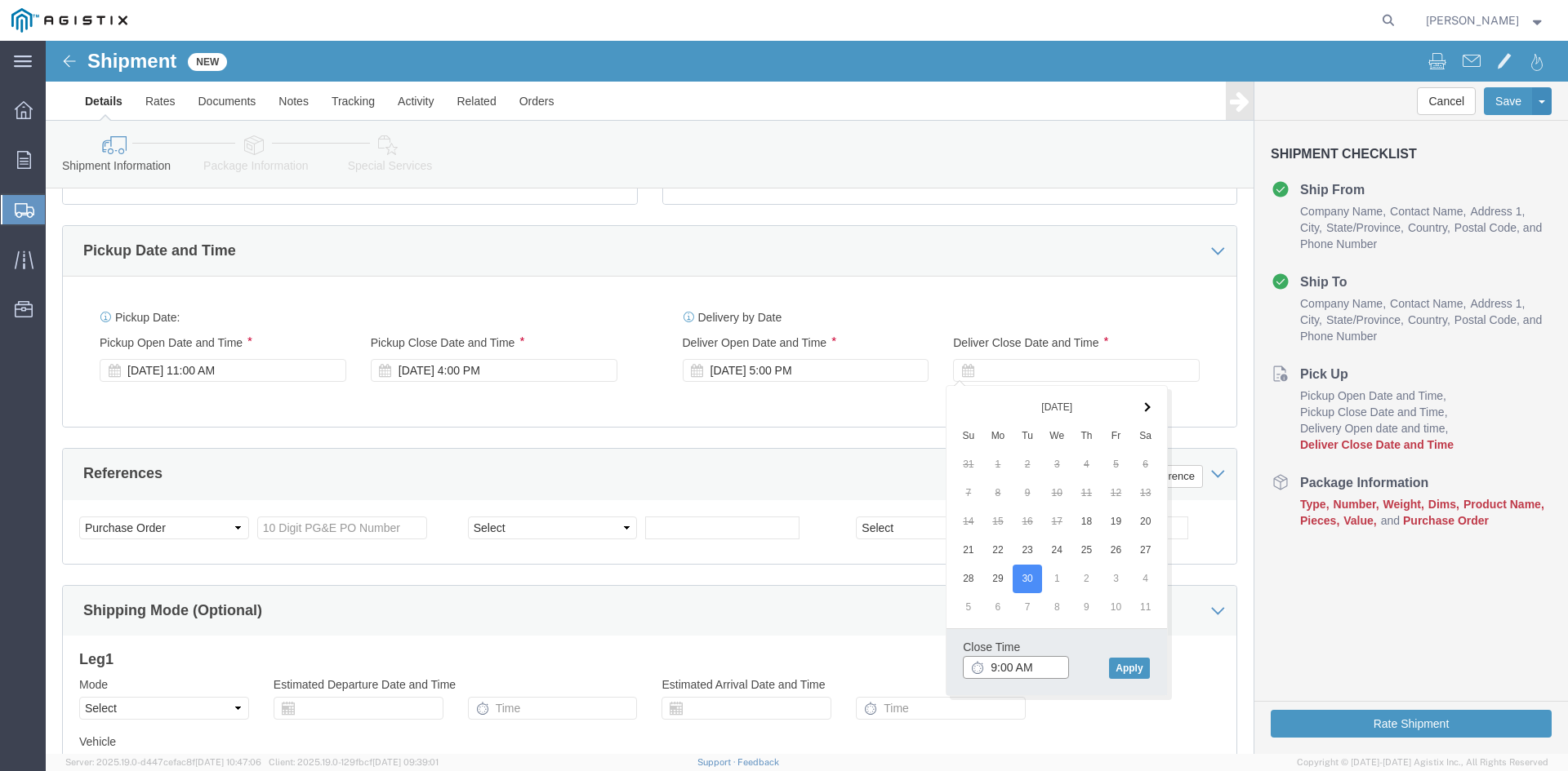
click input "9:00 AM"
click input "5:00 AM"
type input "5:00 PM"
drag, startPoint x: 1086, startPoint y: 615, endPoint x: 1088, endPoint y: 630, distance: 15.1
click div "Close Time 5:00 PM Sep 30 2025 9:00 AM - Sep 30 2025 9:00 AM Cancel Apply"
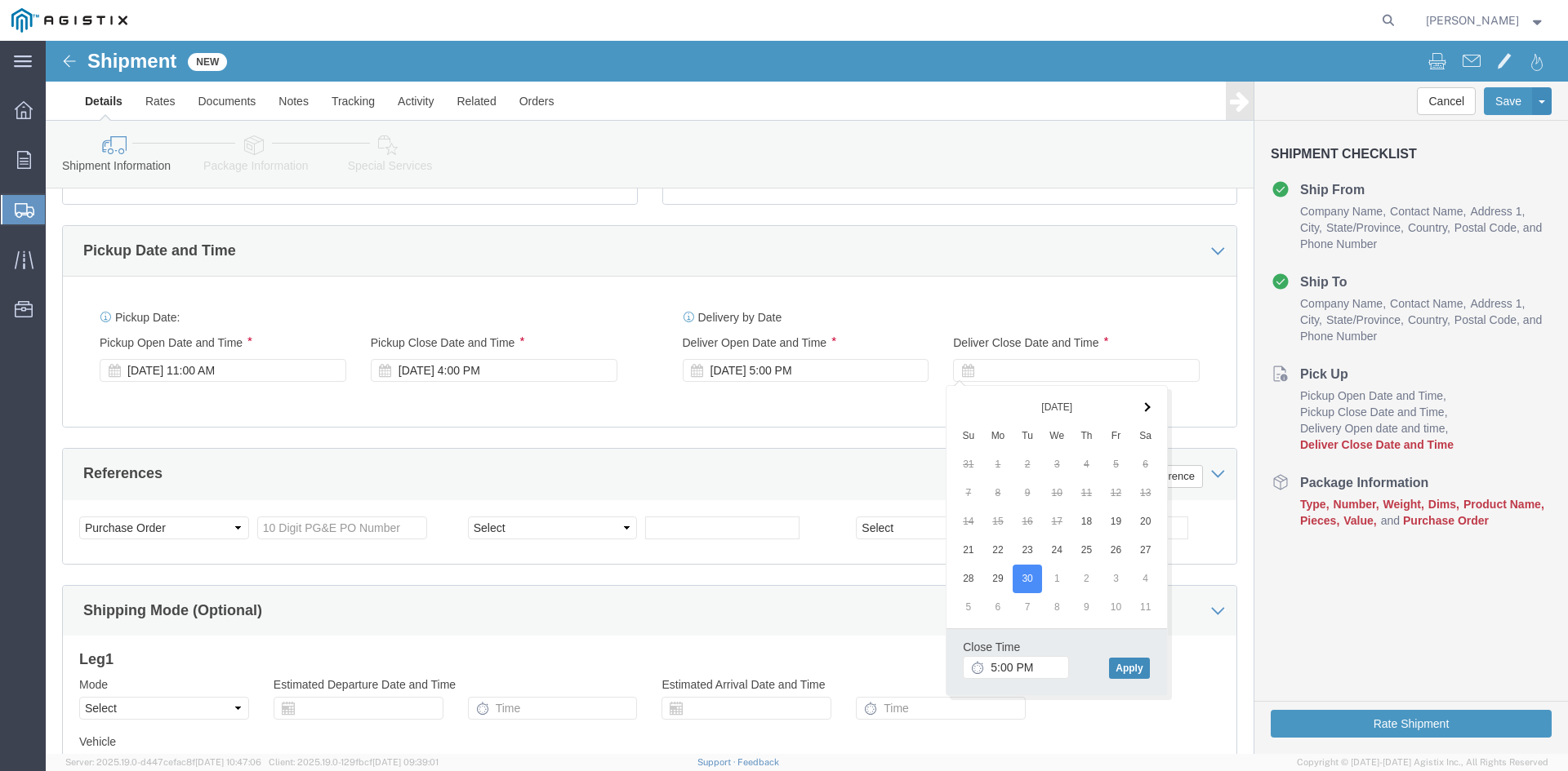
click button "Apply"
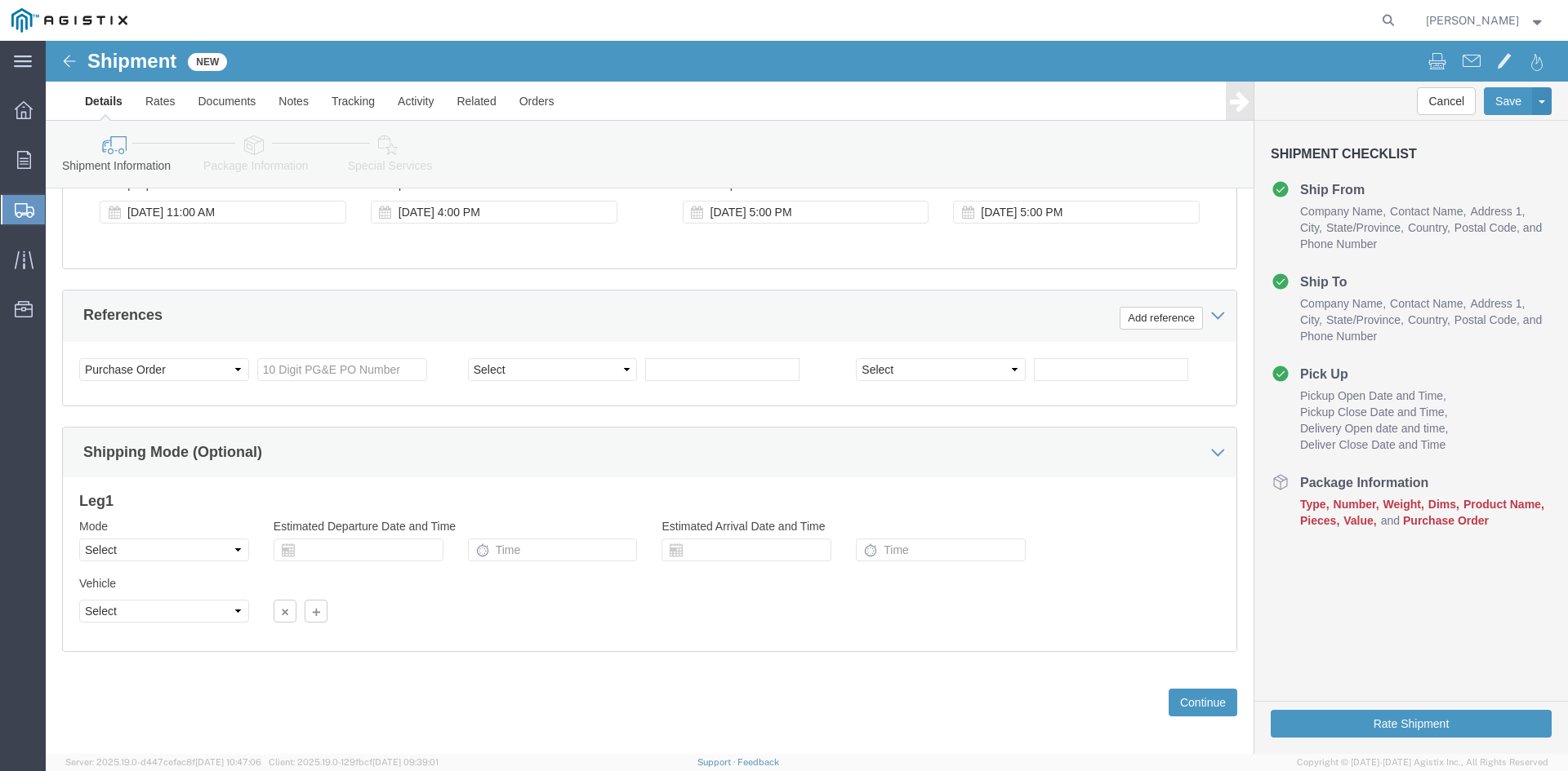
scroll to position [815, 0]
click input "text"
type input "3501421606"
click div "Shipping Mode (Optional)"
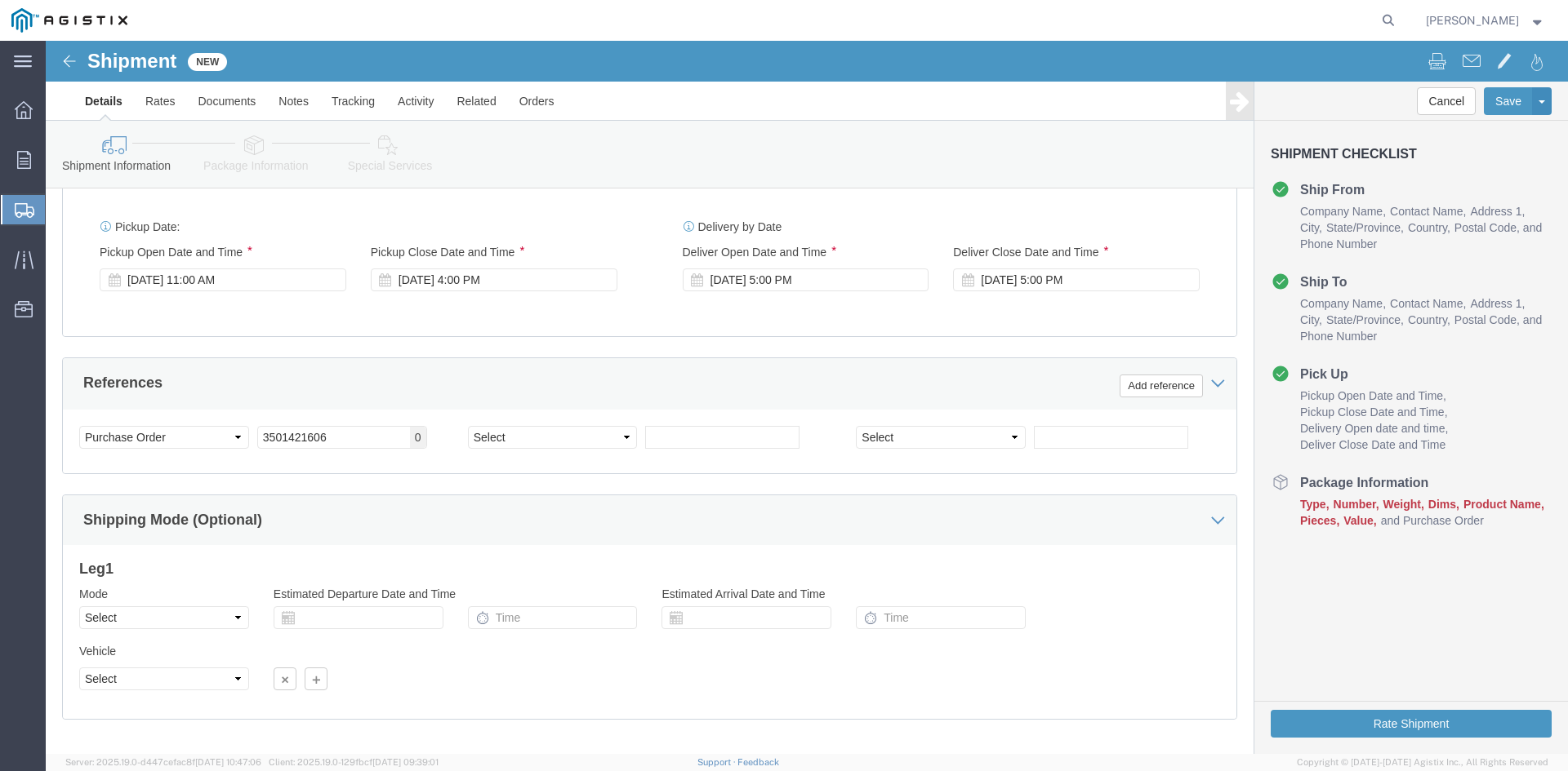
scroll to position [822, 0]
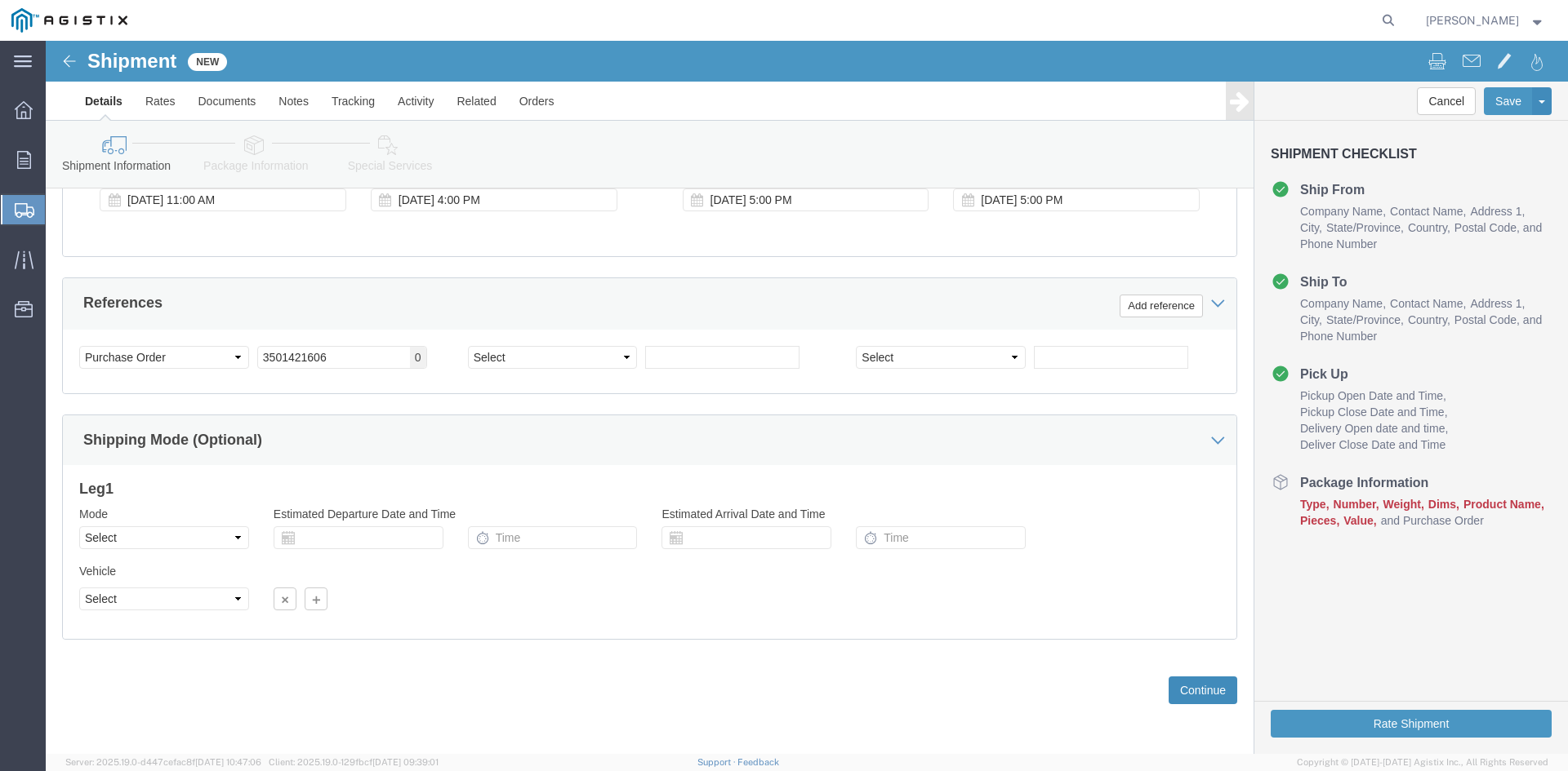
click button "Continue"
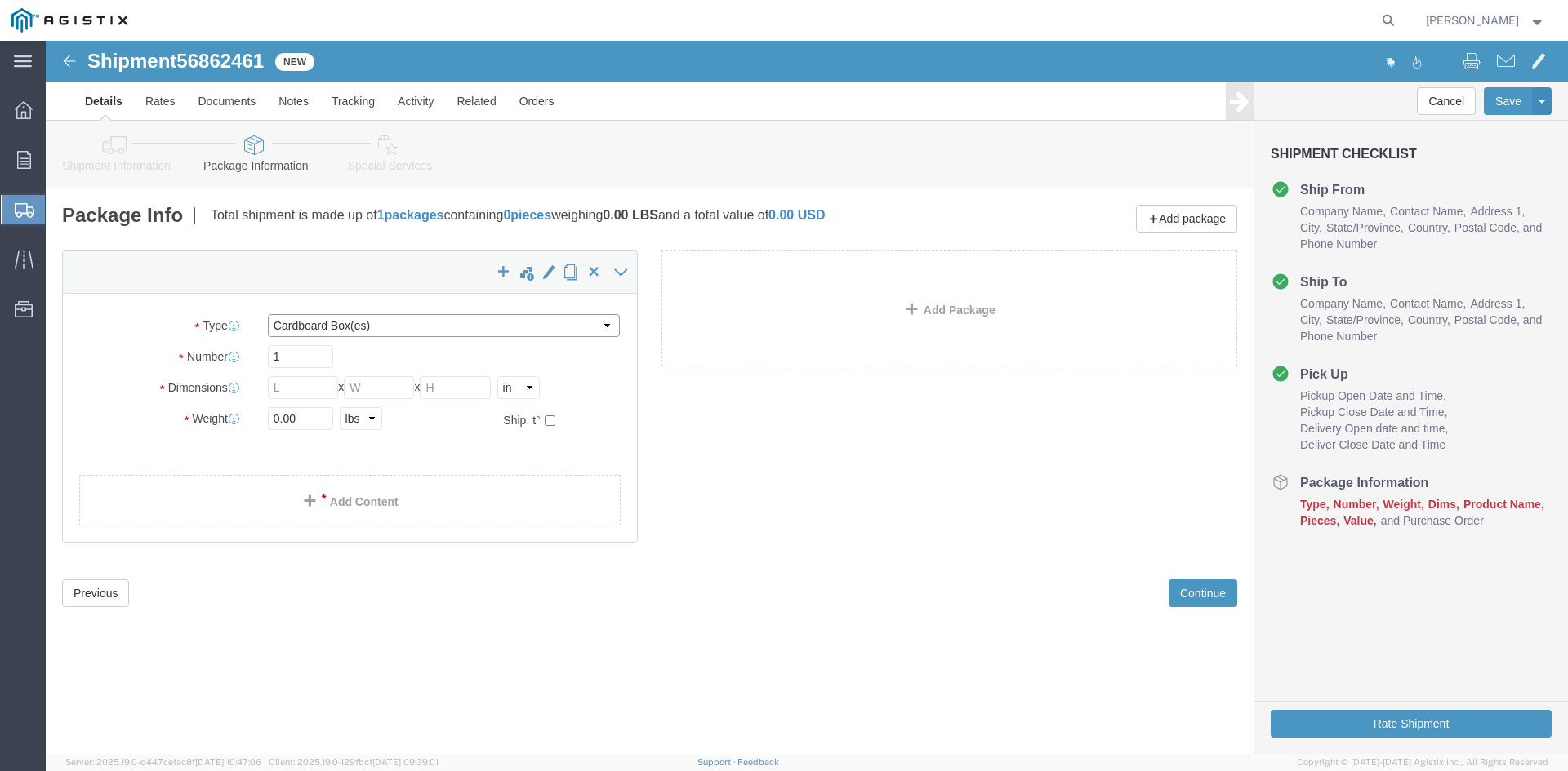
click select "Select Bulk Bundle(s) Cardboard Box(es) Carton(s) Crate(s) Drum(s) (Fiberboard)…"
select select "PSNS"
click select "Select Bulk Bundle(s) Cardboard Box(es) Carton(s) Crate(s) Drum(s) (Fiberboard)…"
click input "1"
click input "text"
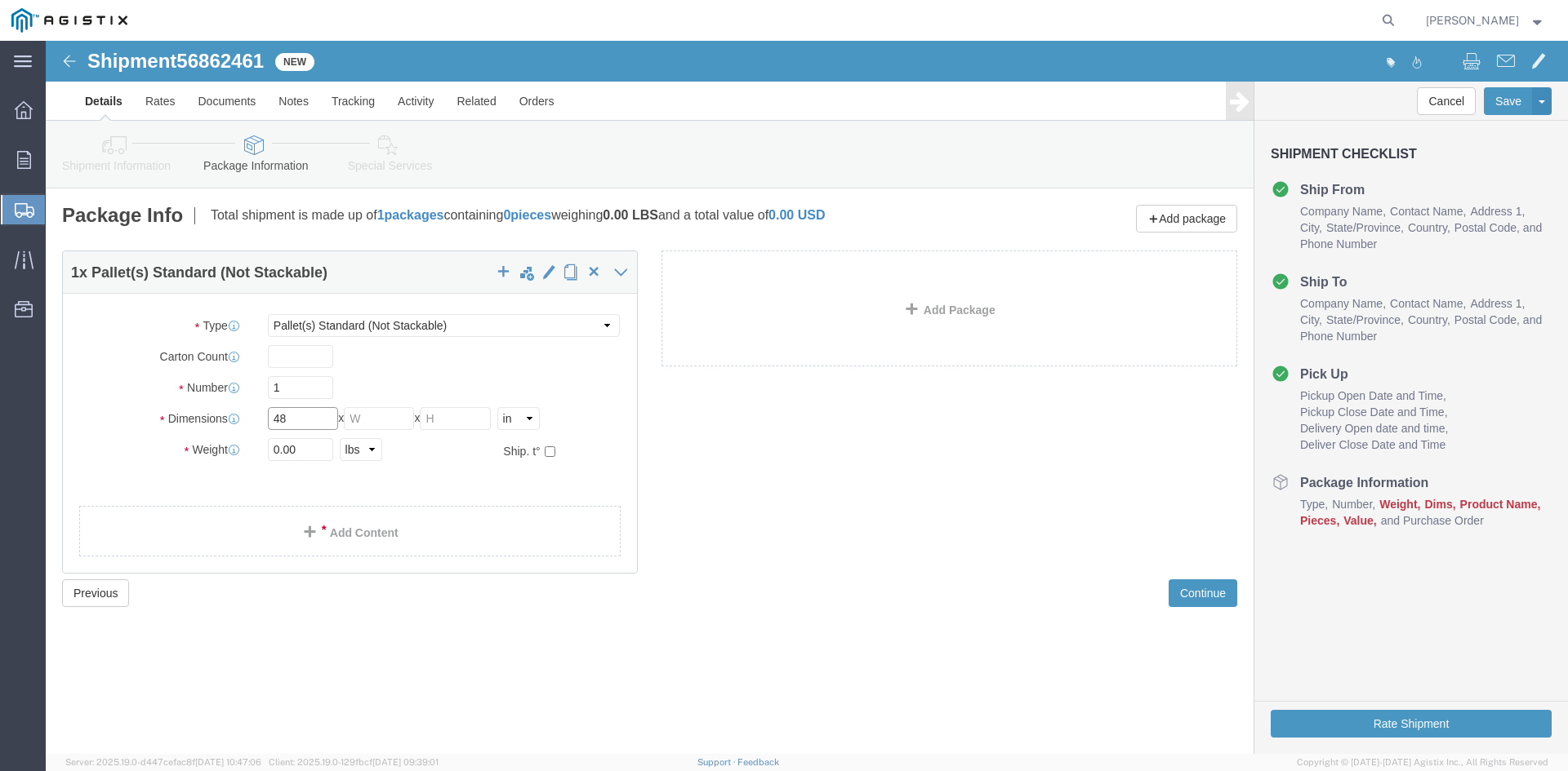
type input "48"
click input "text"
type input "42"
click input "text"
type input "28"
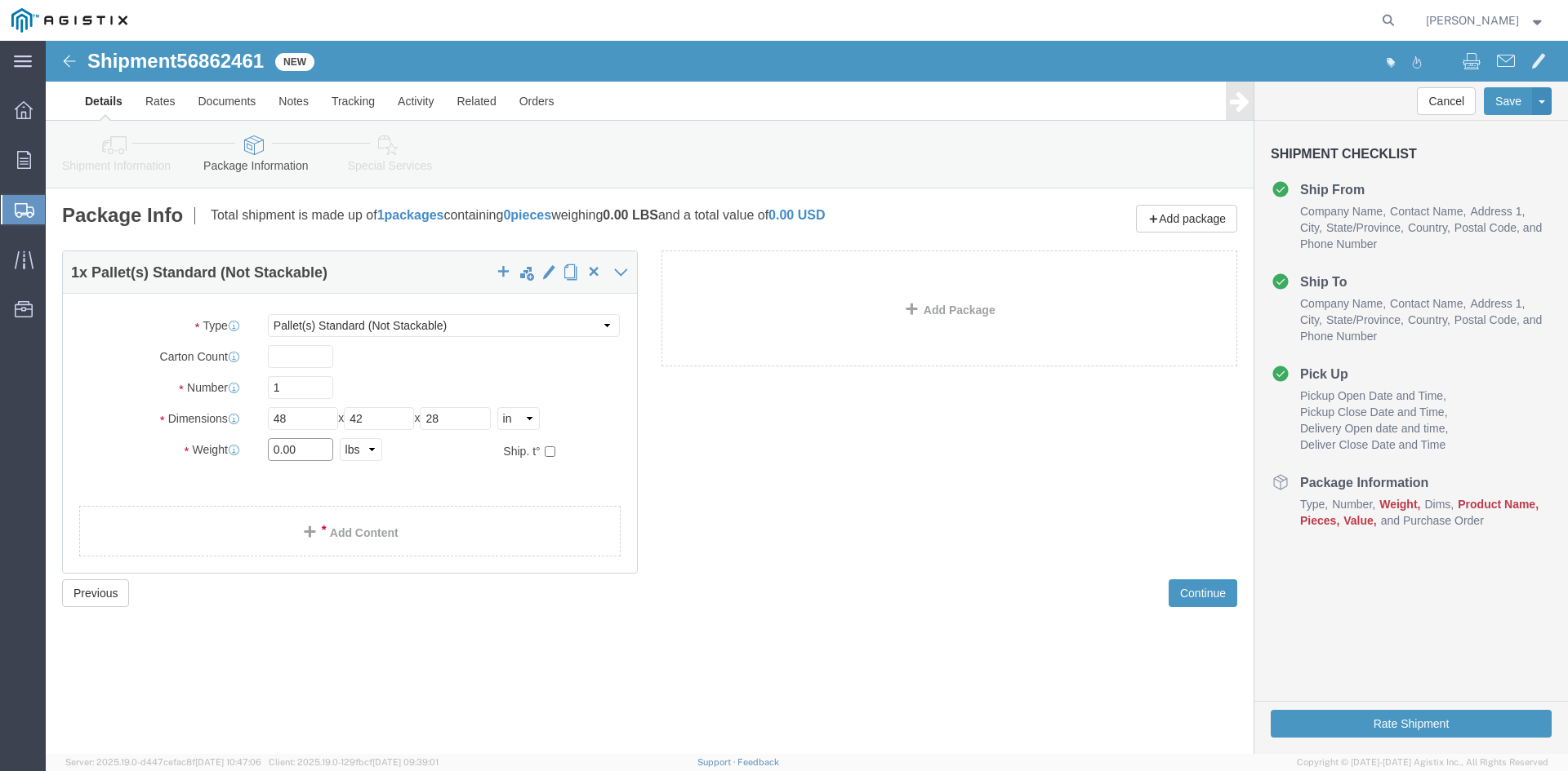
click input "0.00"
type input "0"
type input "250"
click link "Add Content"
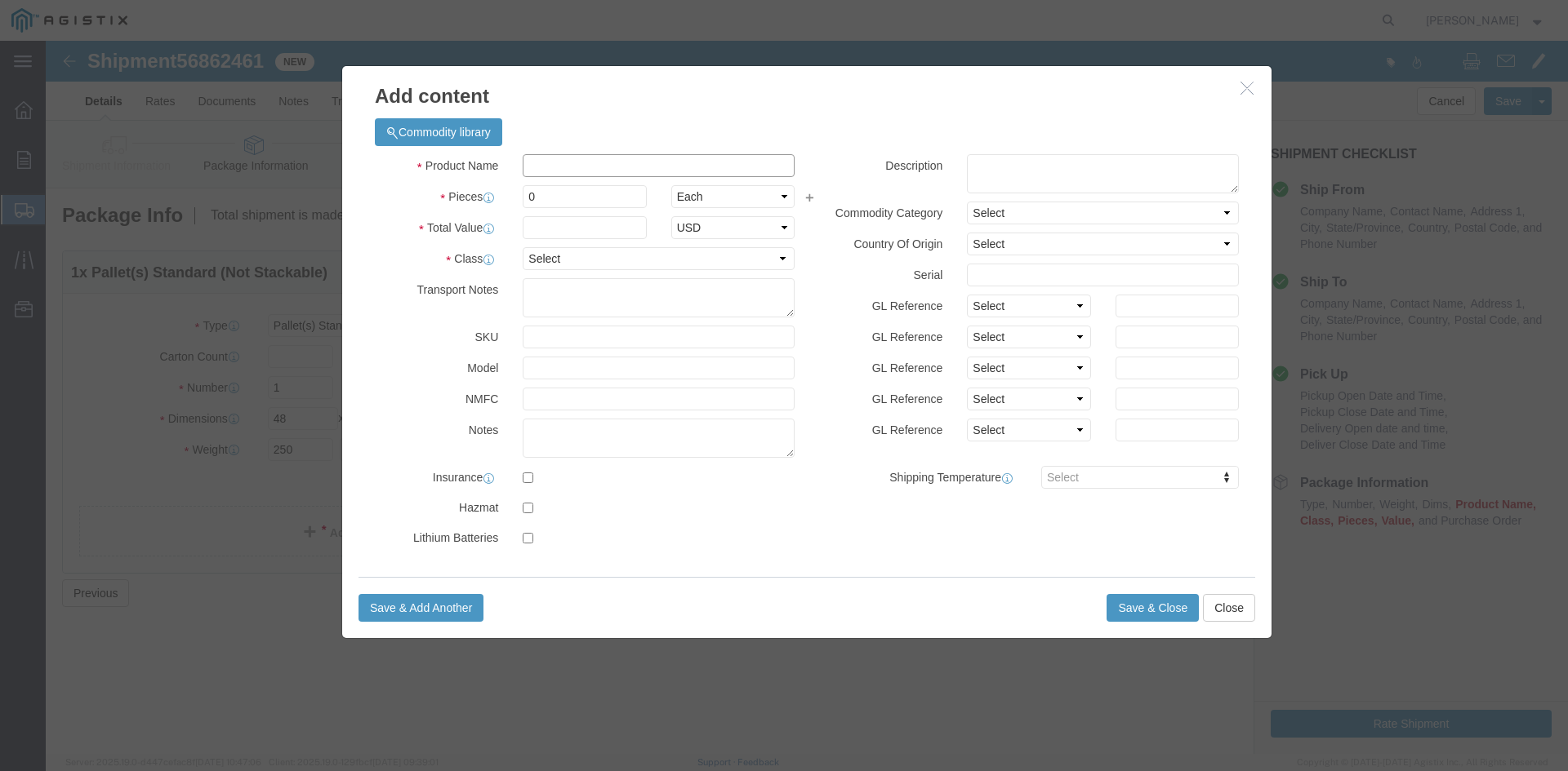
click input "text"
type input "Transformer/Rectifier"
click input "0"
type input "2"
type input "6"
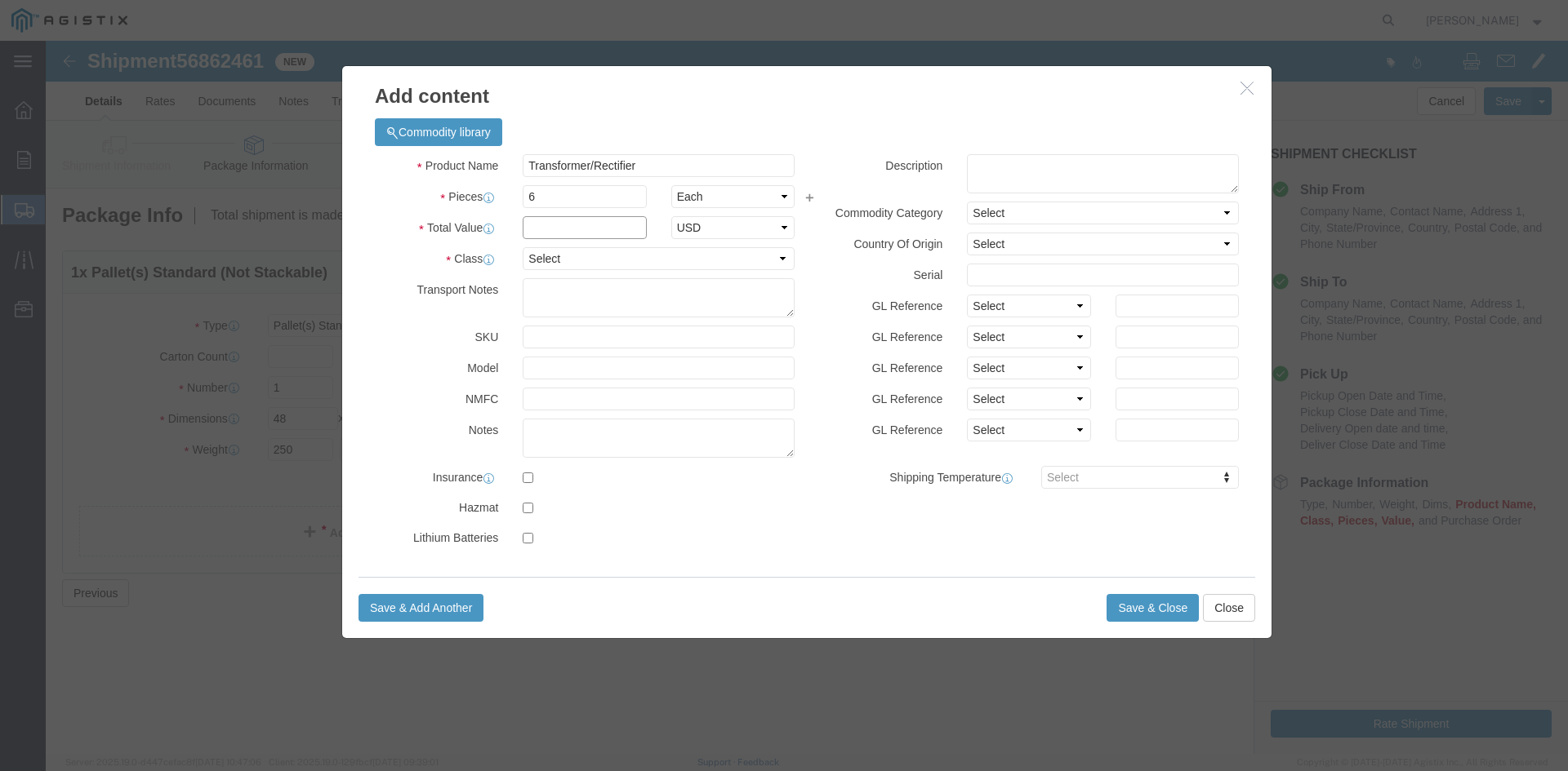
click input "text"
type input "7,488.00"
click select "Select 50 55 60 65 70 85 92.5 100 125 175 250 300 400"
select select "70"
click select "Select 50 55 60 65 70 85 92.5 100 125 175 250 300 400"
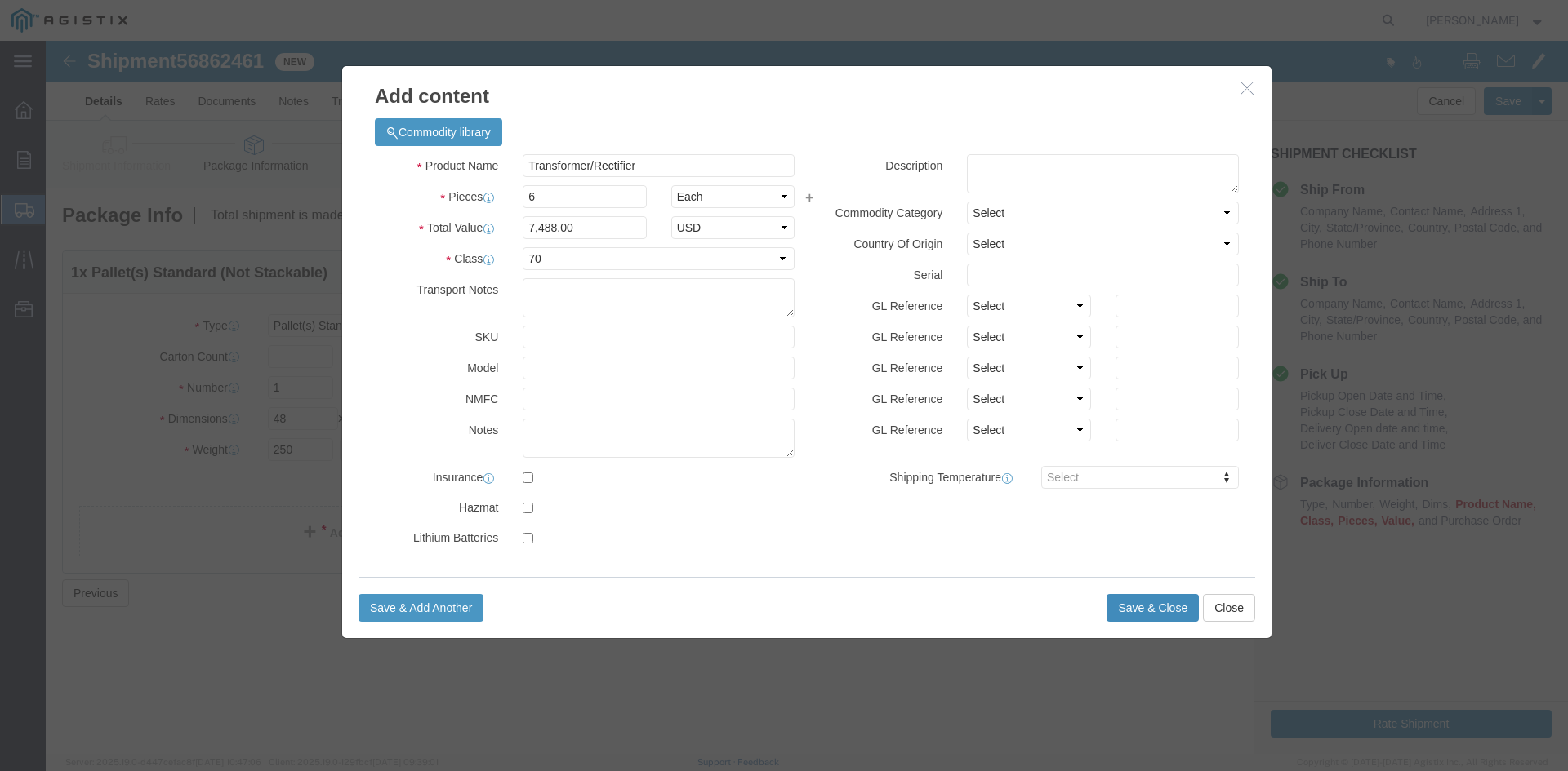
click button "Save & Close"
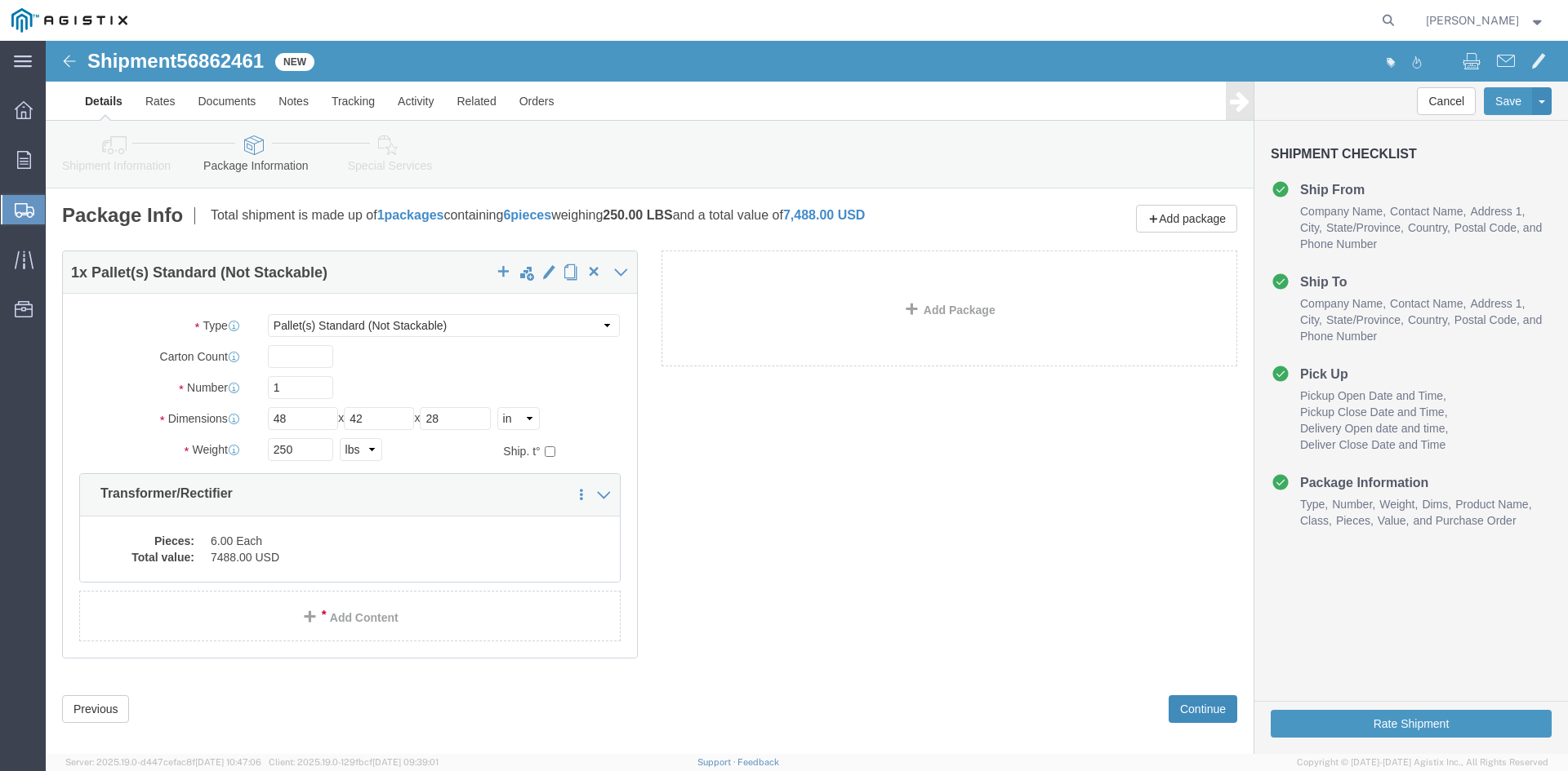
click button "Continue"
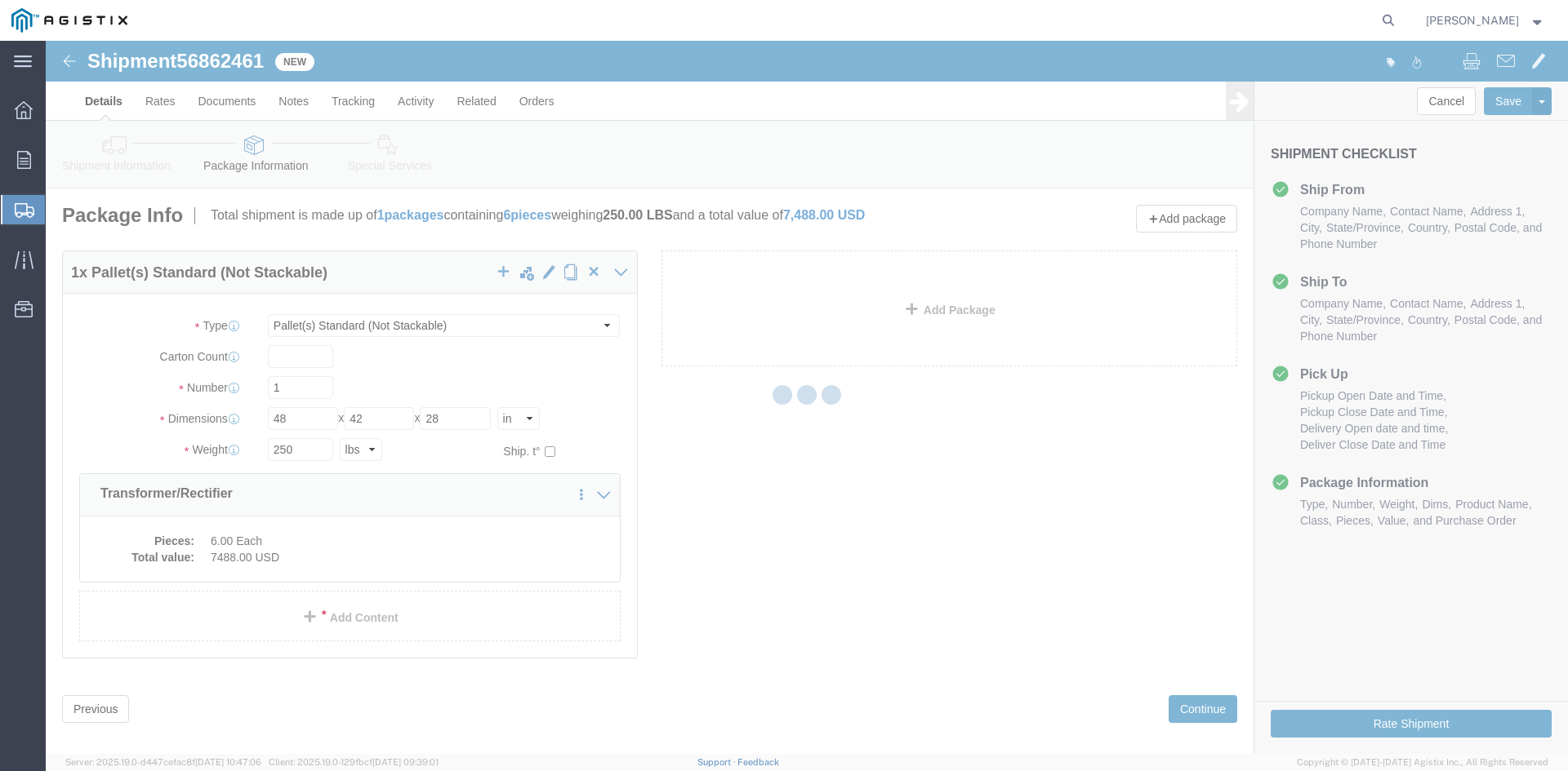
select select
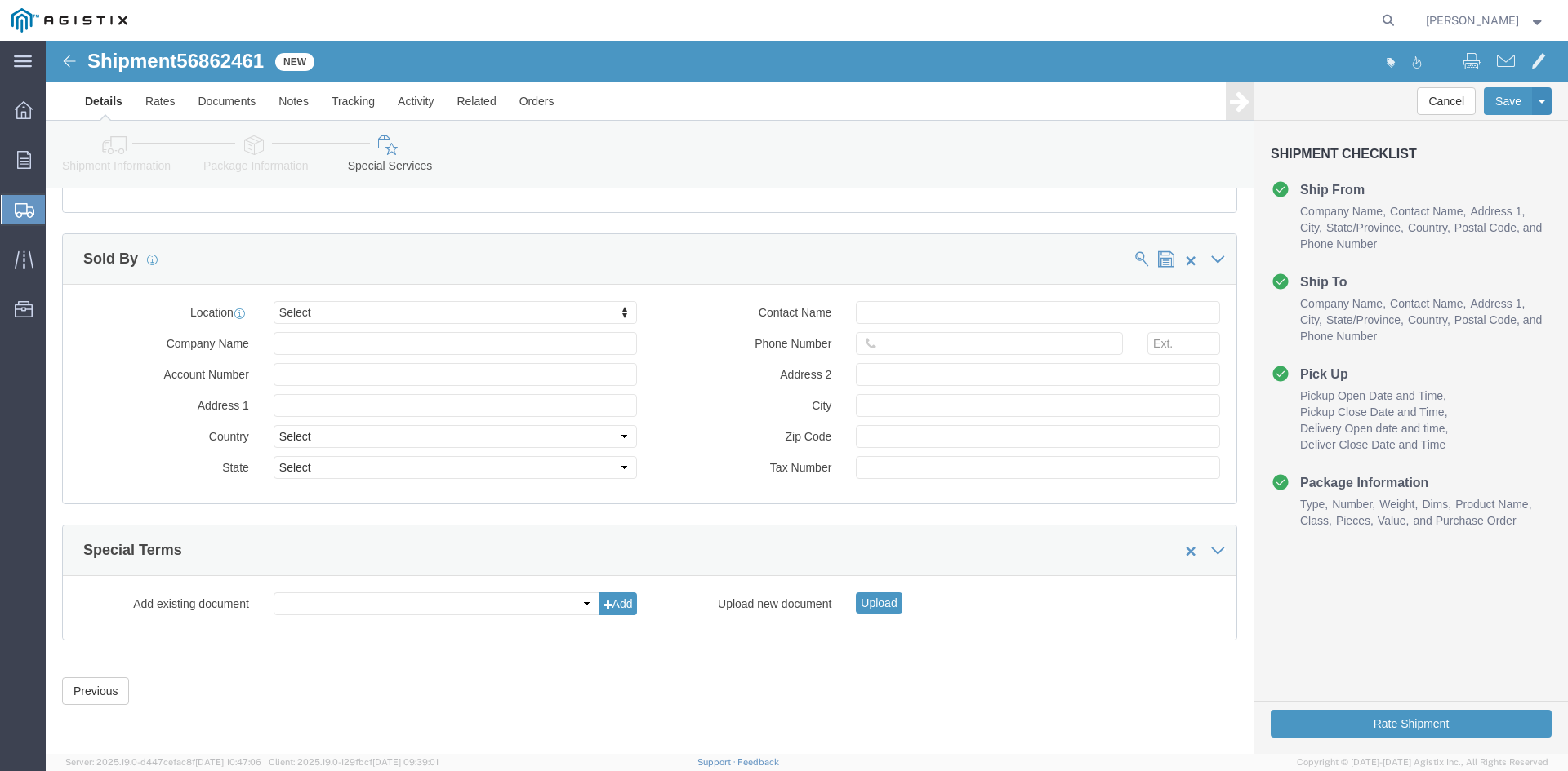
scroll to position [1505, 0]
click button "Rate Shipment"
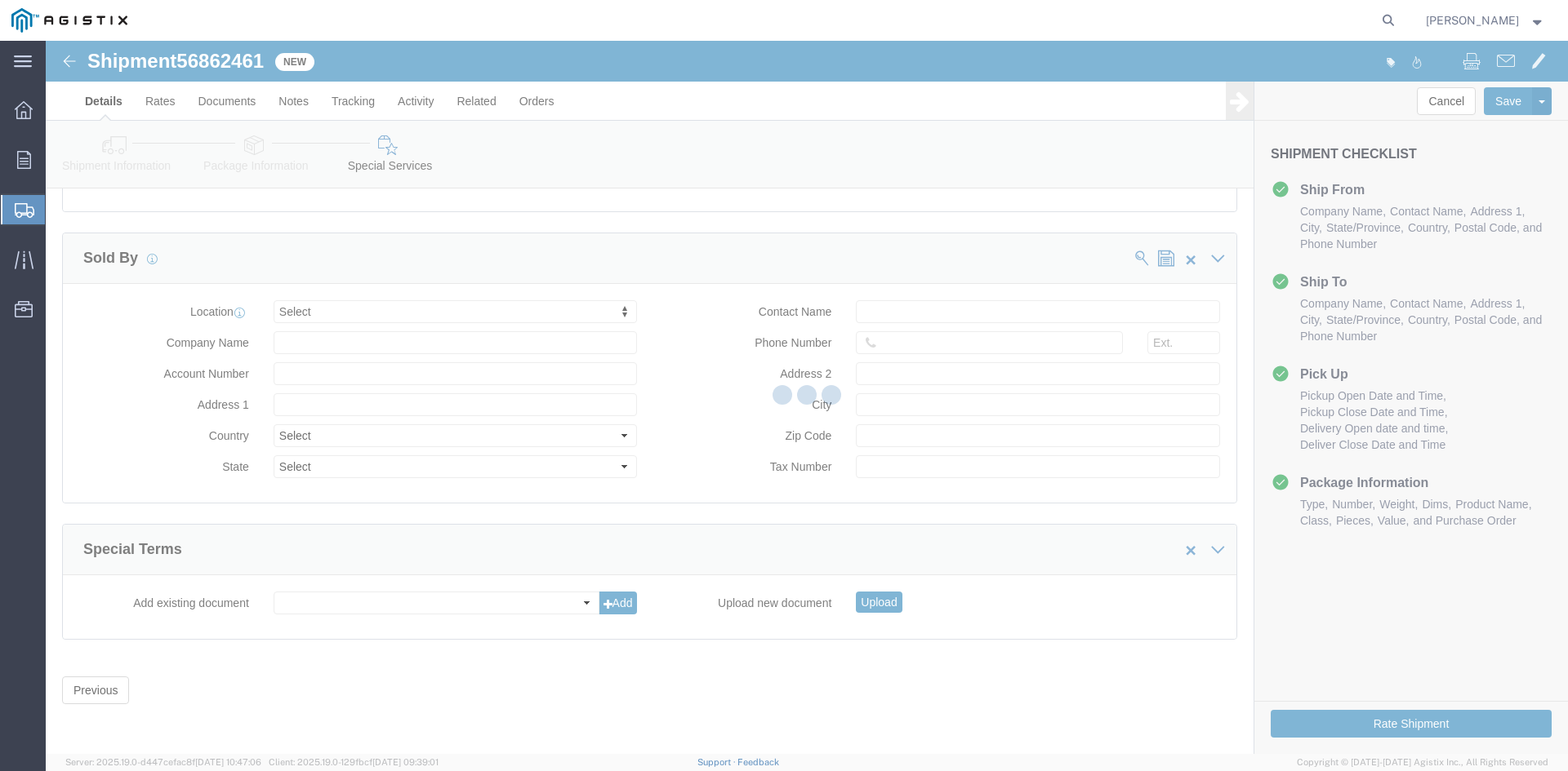
scroll to position [0, 0]
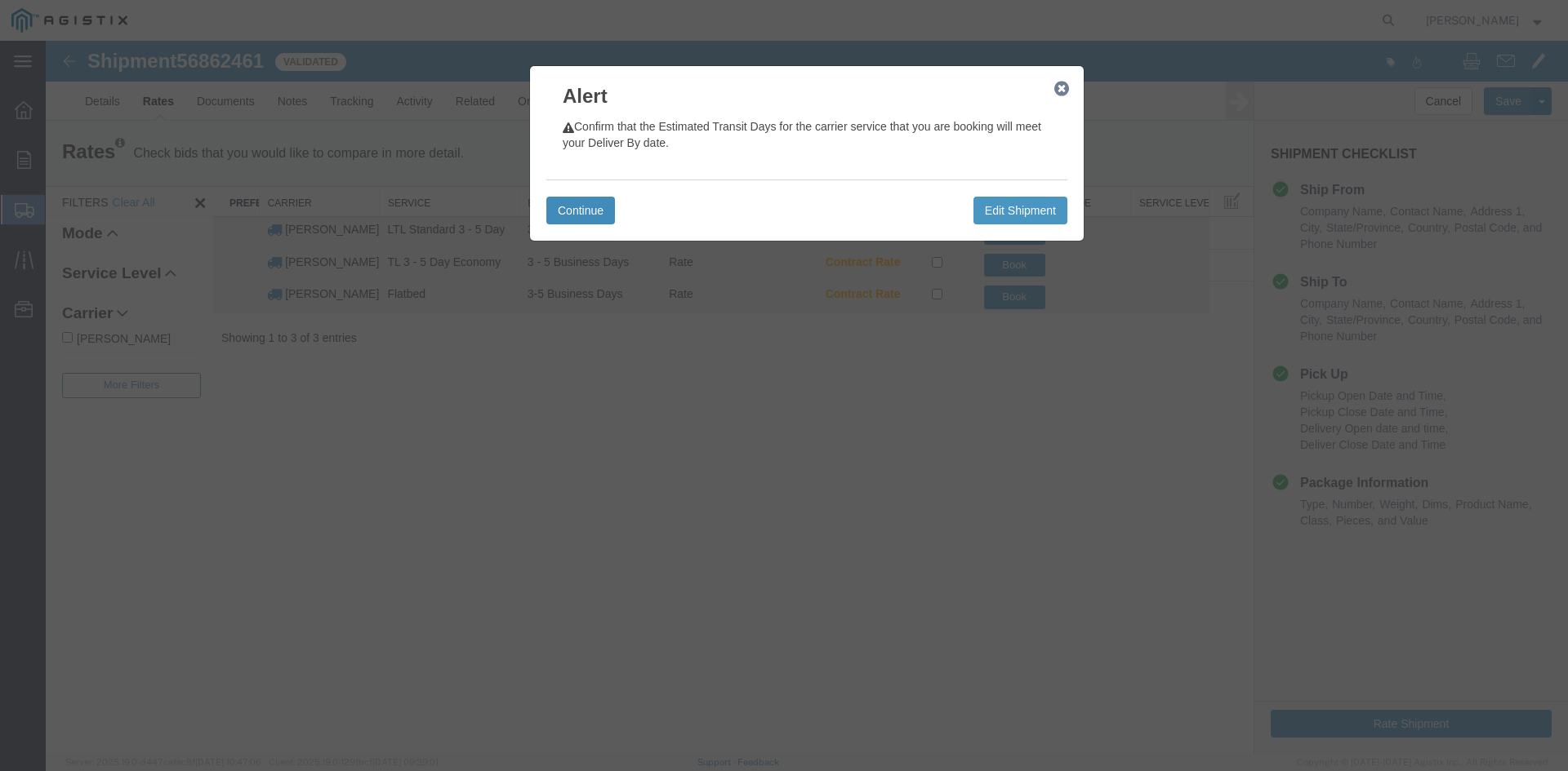
click at [608, 204] on button "Continue" at bounding box center [580, 210] width 68 height 28
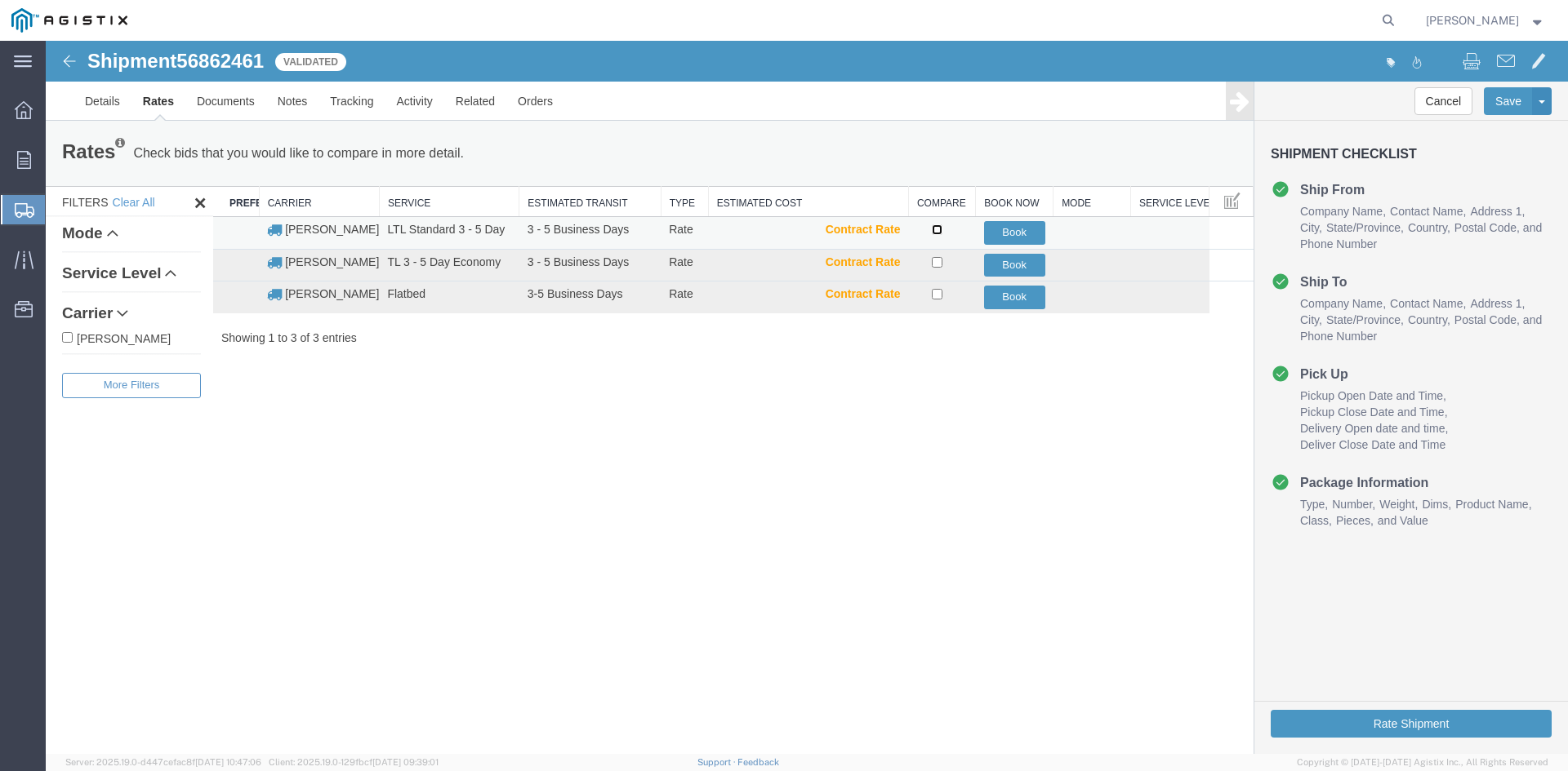
click at [940, 234] on input "checkbox" at bounding box center [937, 230] width 11 height 11
click at [946, 233] on td at bounding box center [941, 234] width 67 height 33
click at [937, 234] on input "checkbox" at bounding box center [937, 230] width 11 height 11
checkbox input "false"
click at [1039, 235] on button "Book" at bounding box center [1014, 233] width 61 height 24
